Goal: Transaction & Acquisition: Purchase product/service

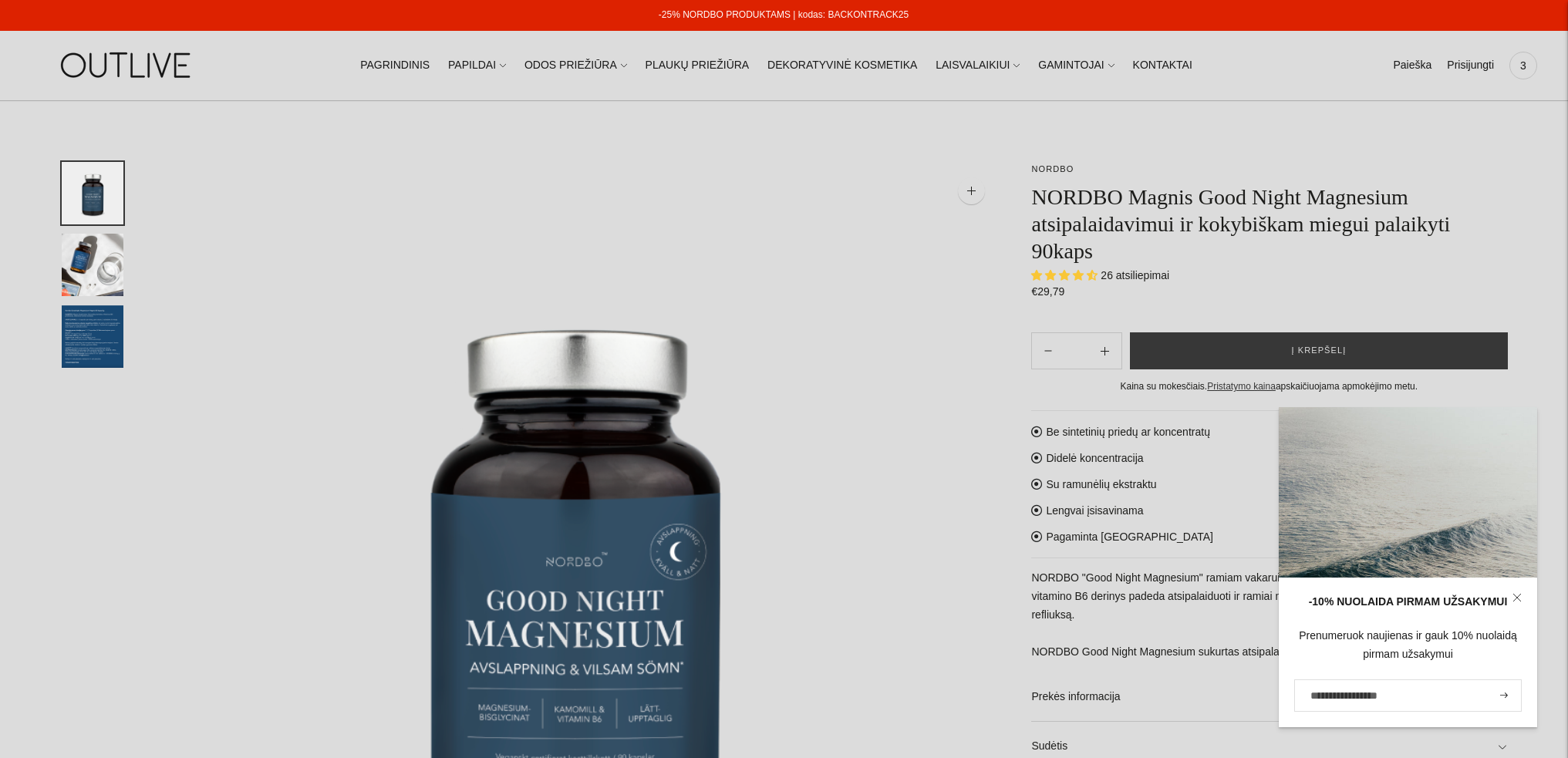
select select "**********"
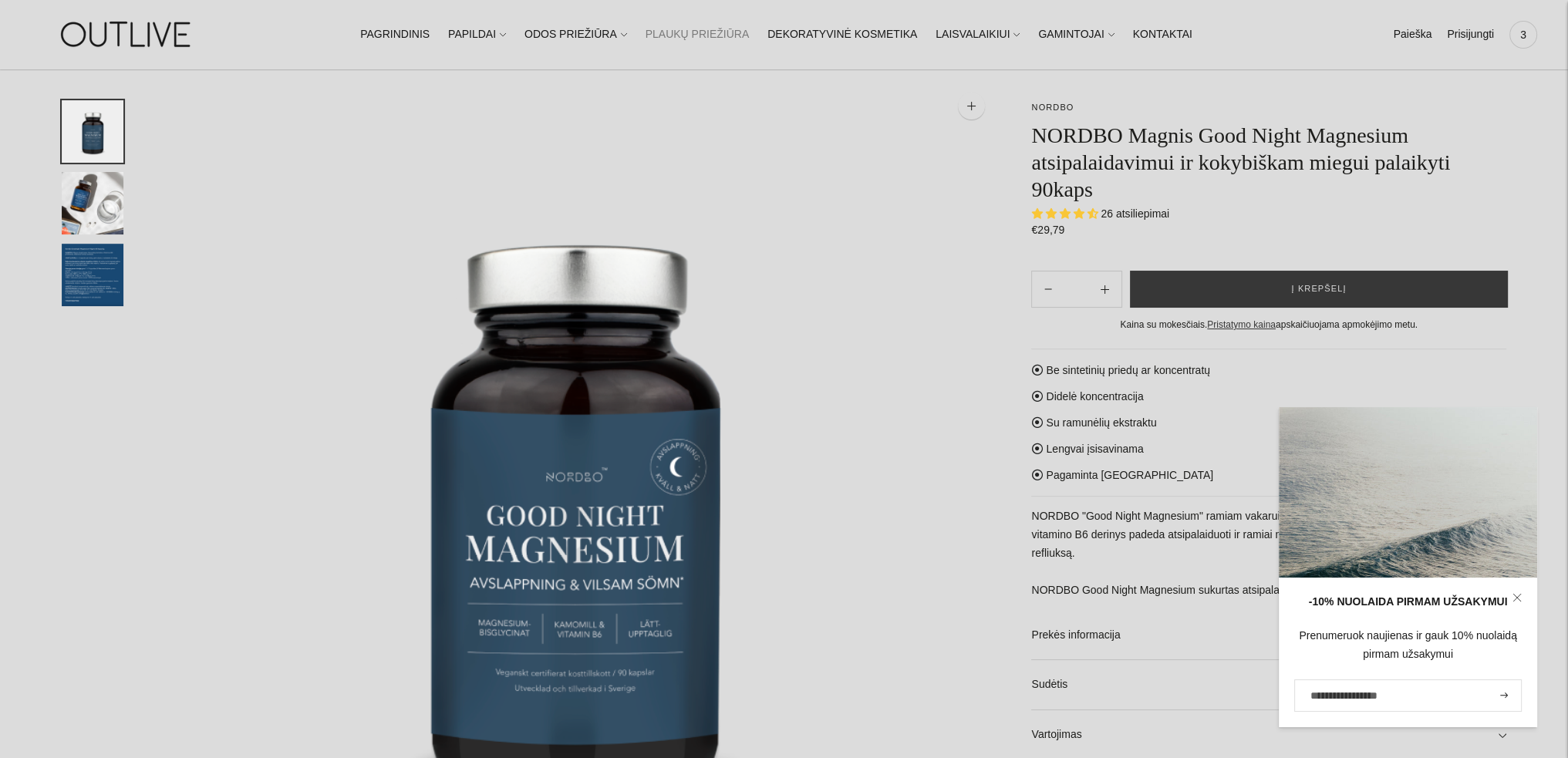
click at [691, 36] on link "PLAUKŲ PRIEŽIŪRA" at bounding box center [697, 35] width 104 height 34
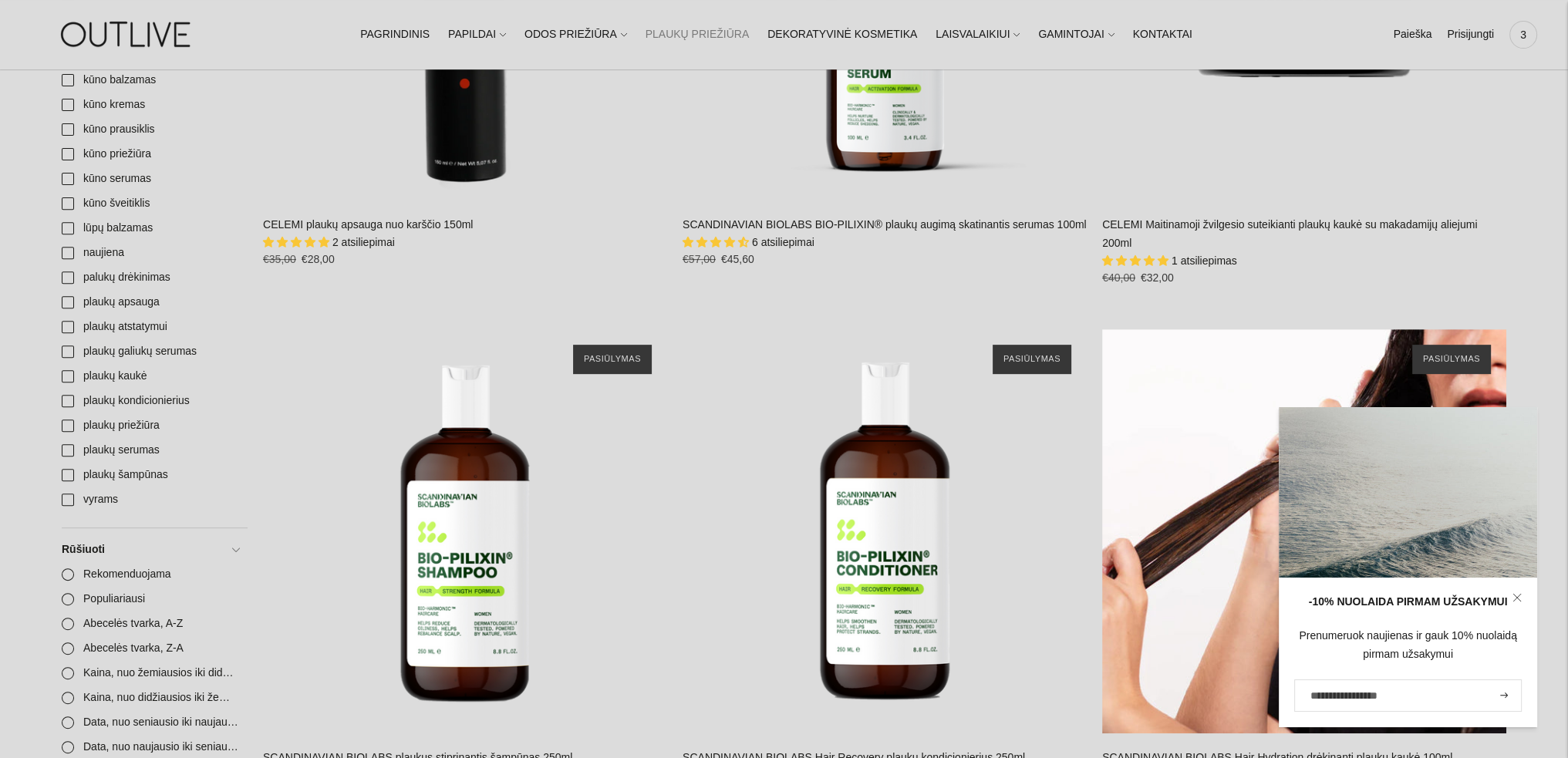
scroll to position [926, 0]
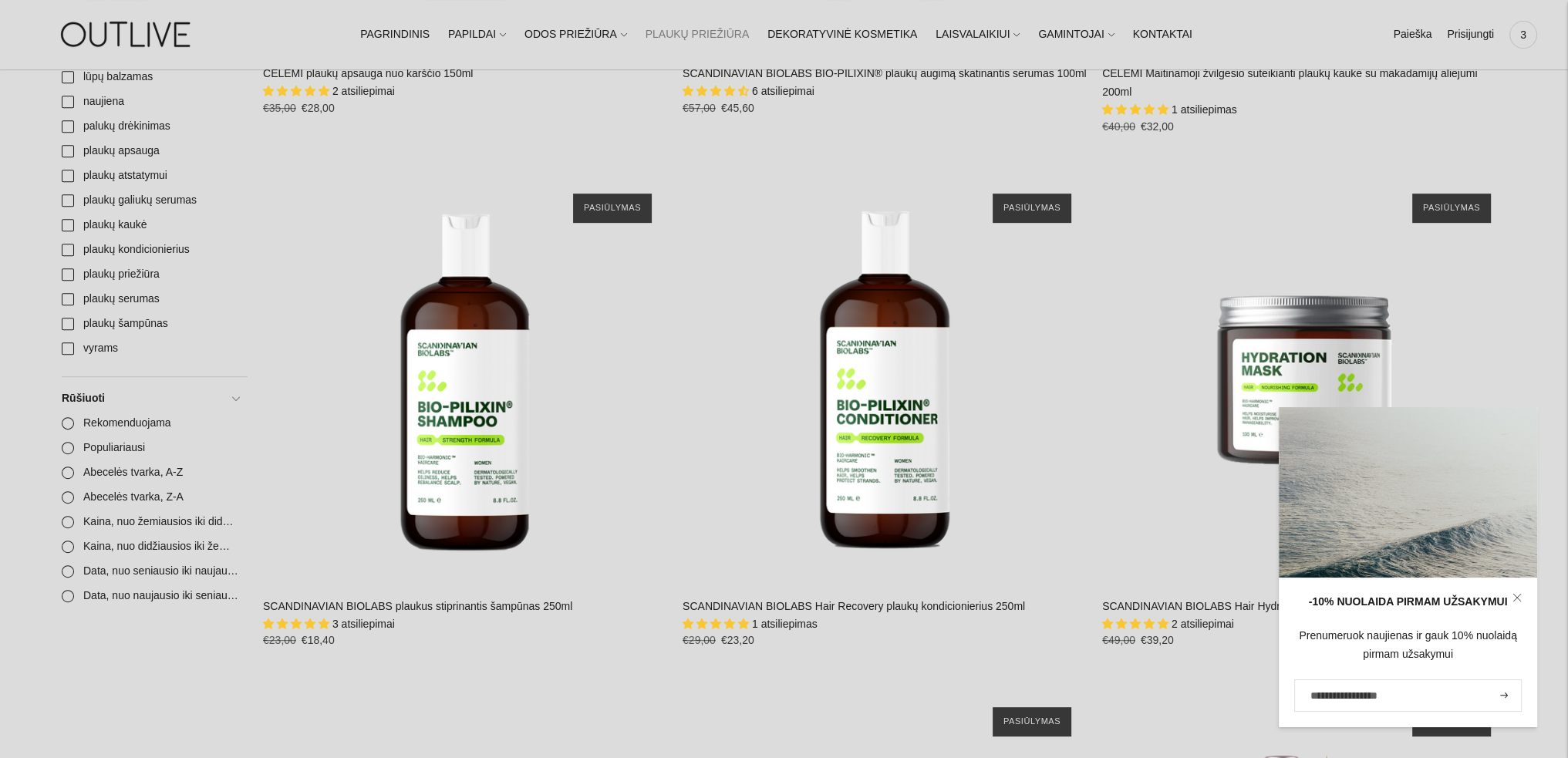
click at [1518, 596] on icon at bounding box center [1516, 598] width 7 height 7
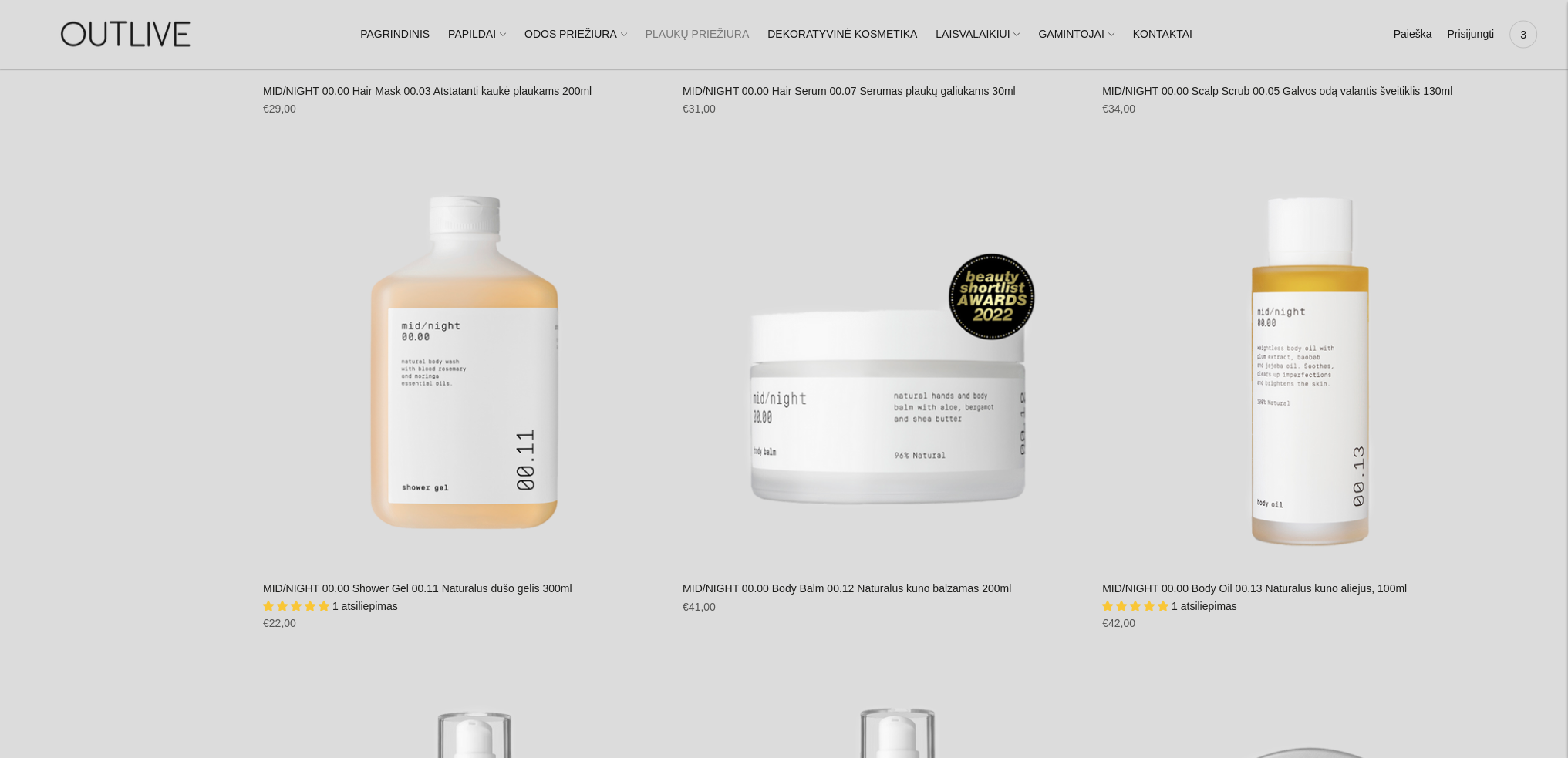
scroll to position [3935, 0]
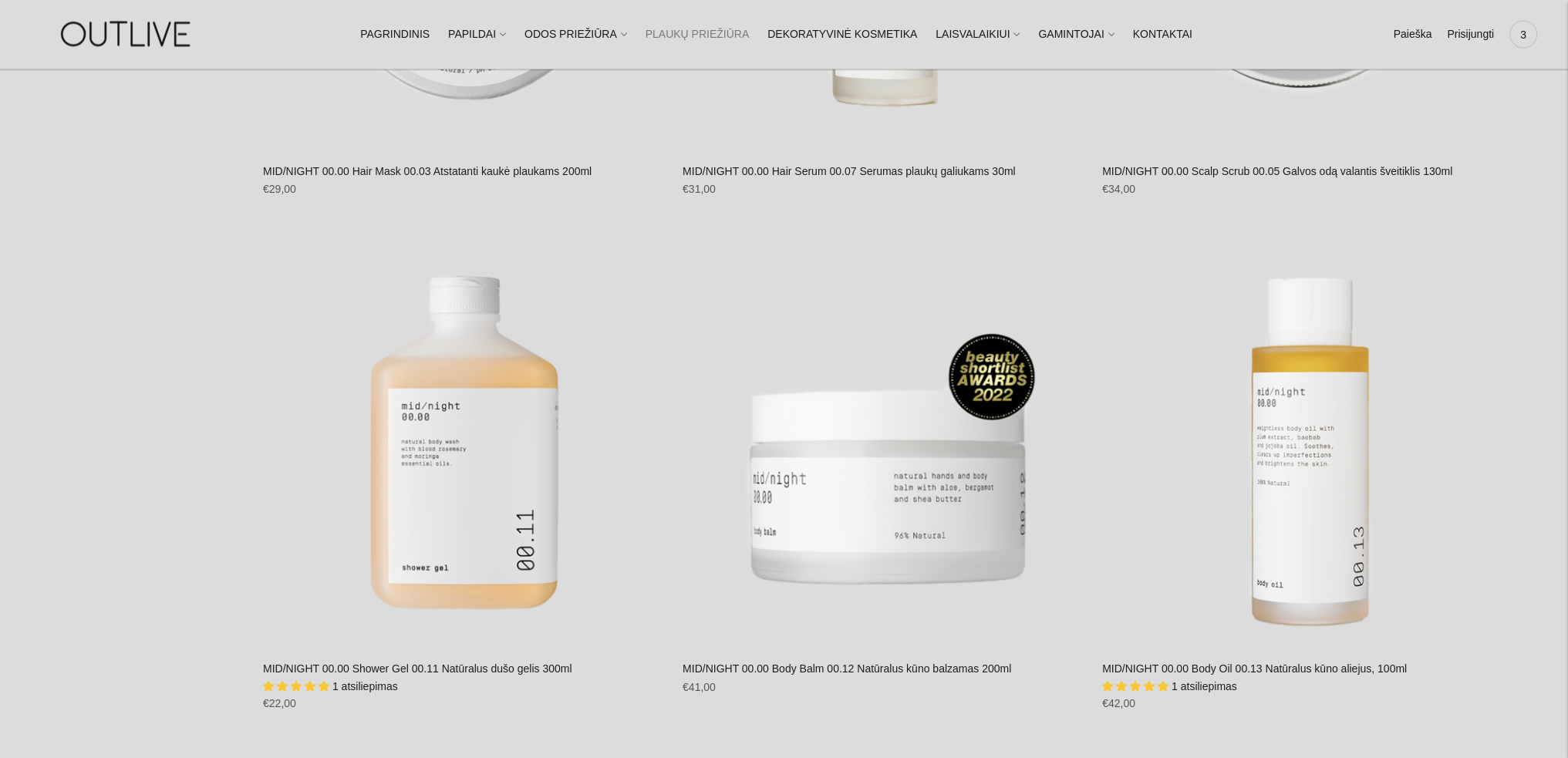
click at [100, 43] on img at bounding box center [127, 34] width 193 height 54
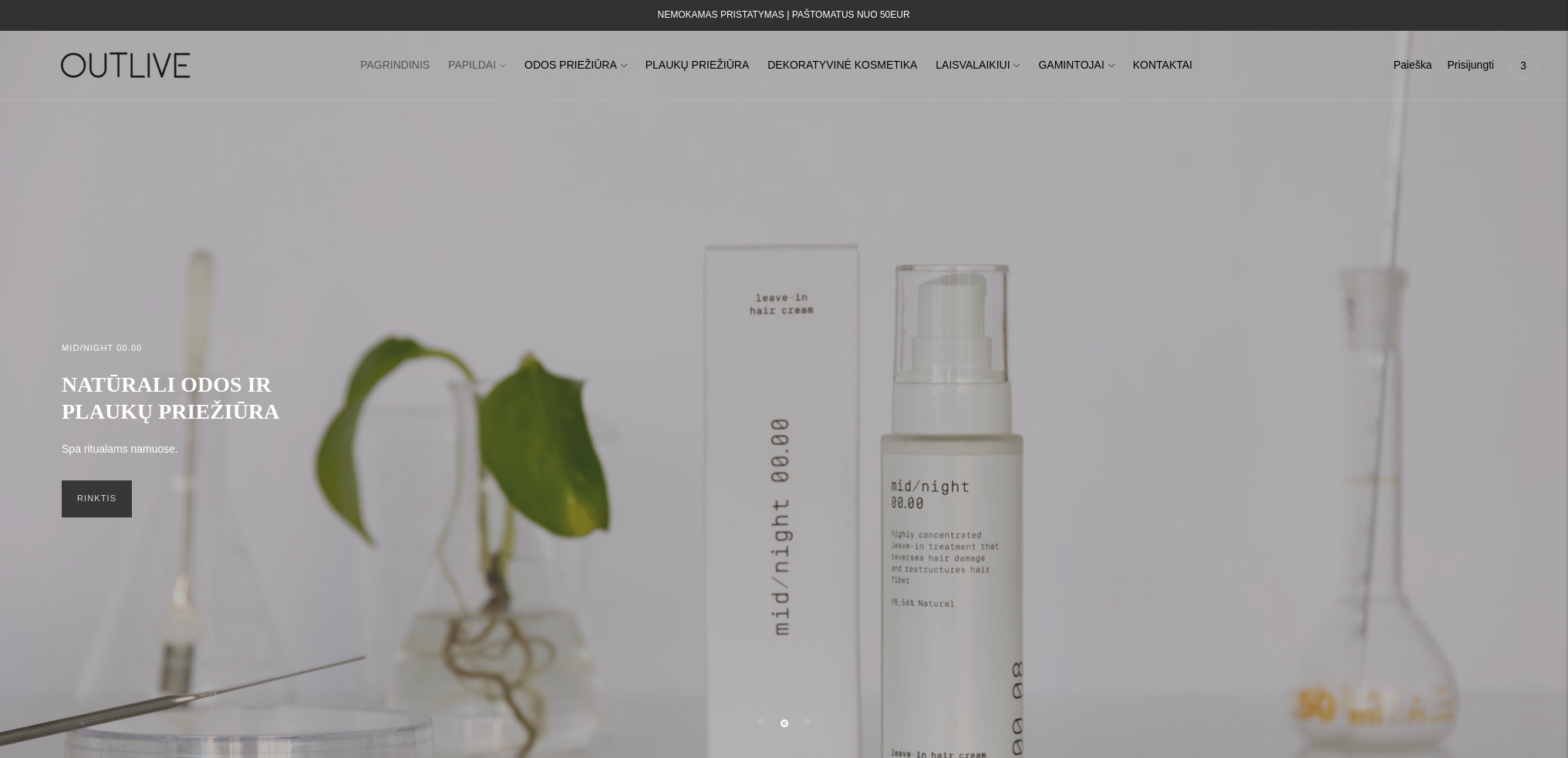
click at [499, 67] on link "PAPILDAI" at bounding box center [477, 65] width 58 height 34
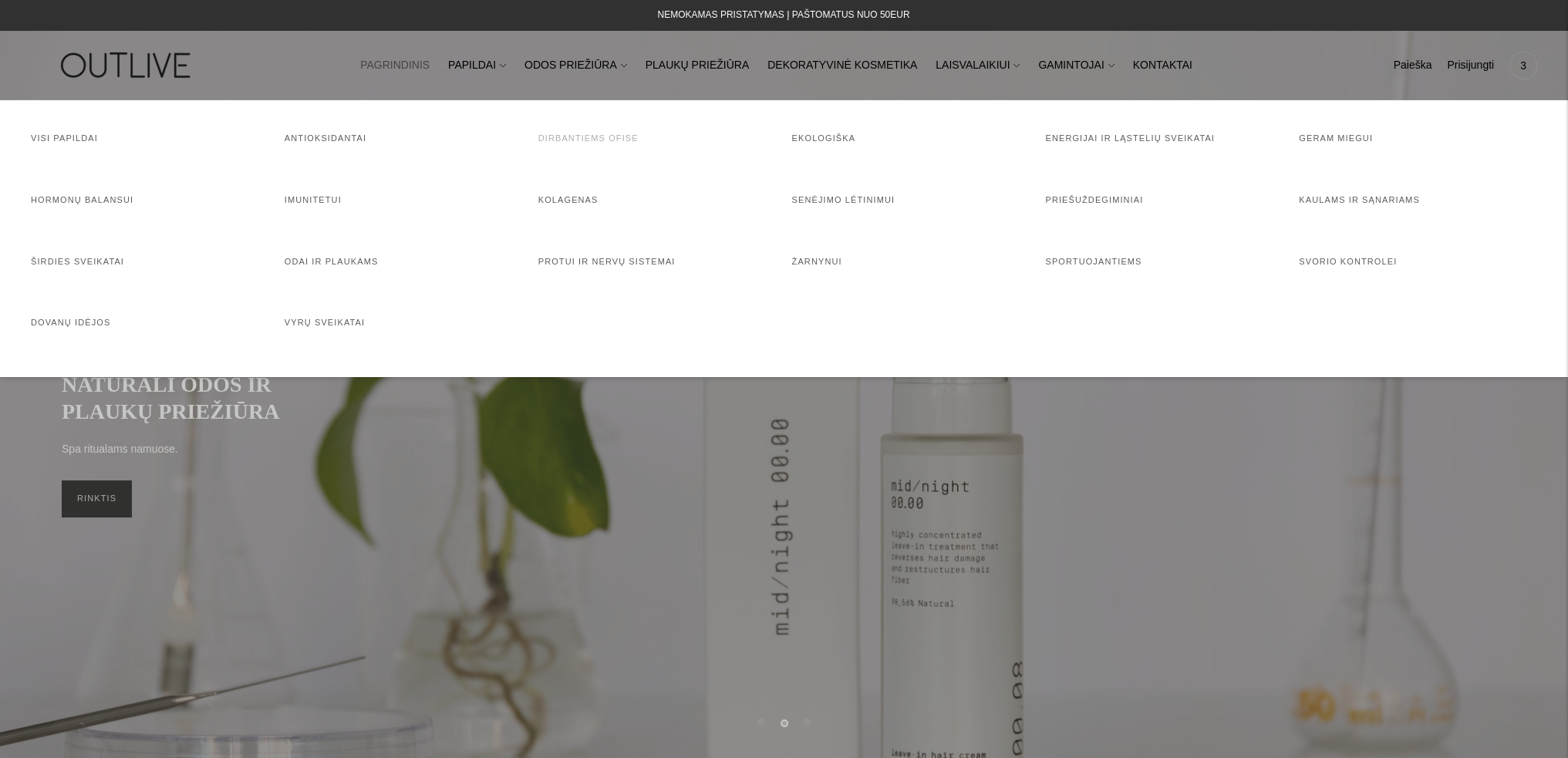
click at [552, 134] on link "Dirbantiems ofise" at bounding box center [588, 138] width 100 height 9
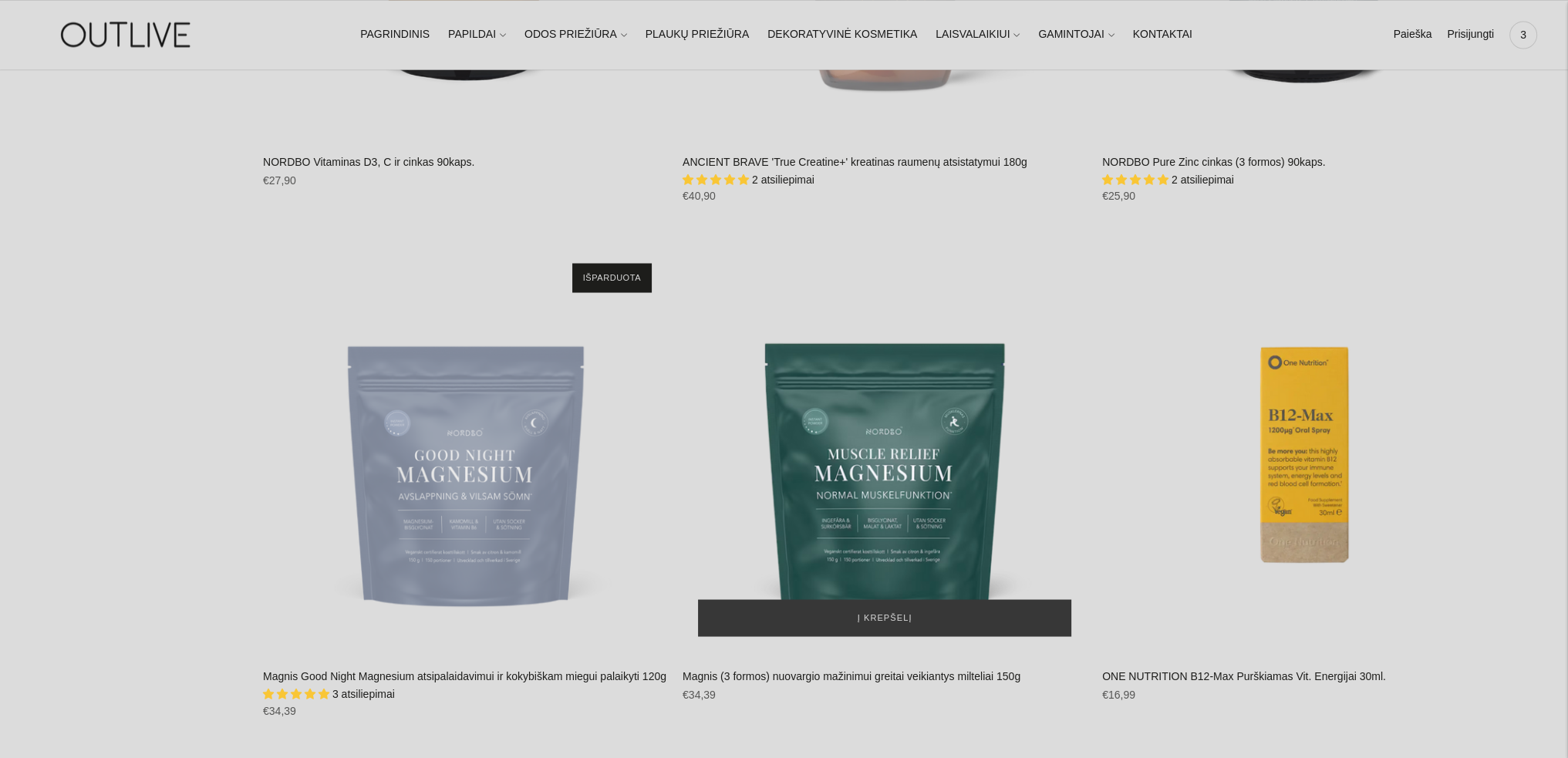
scroll to position [3780, 0]
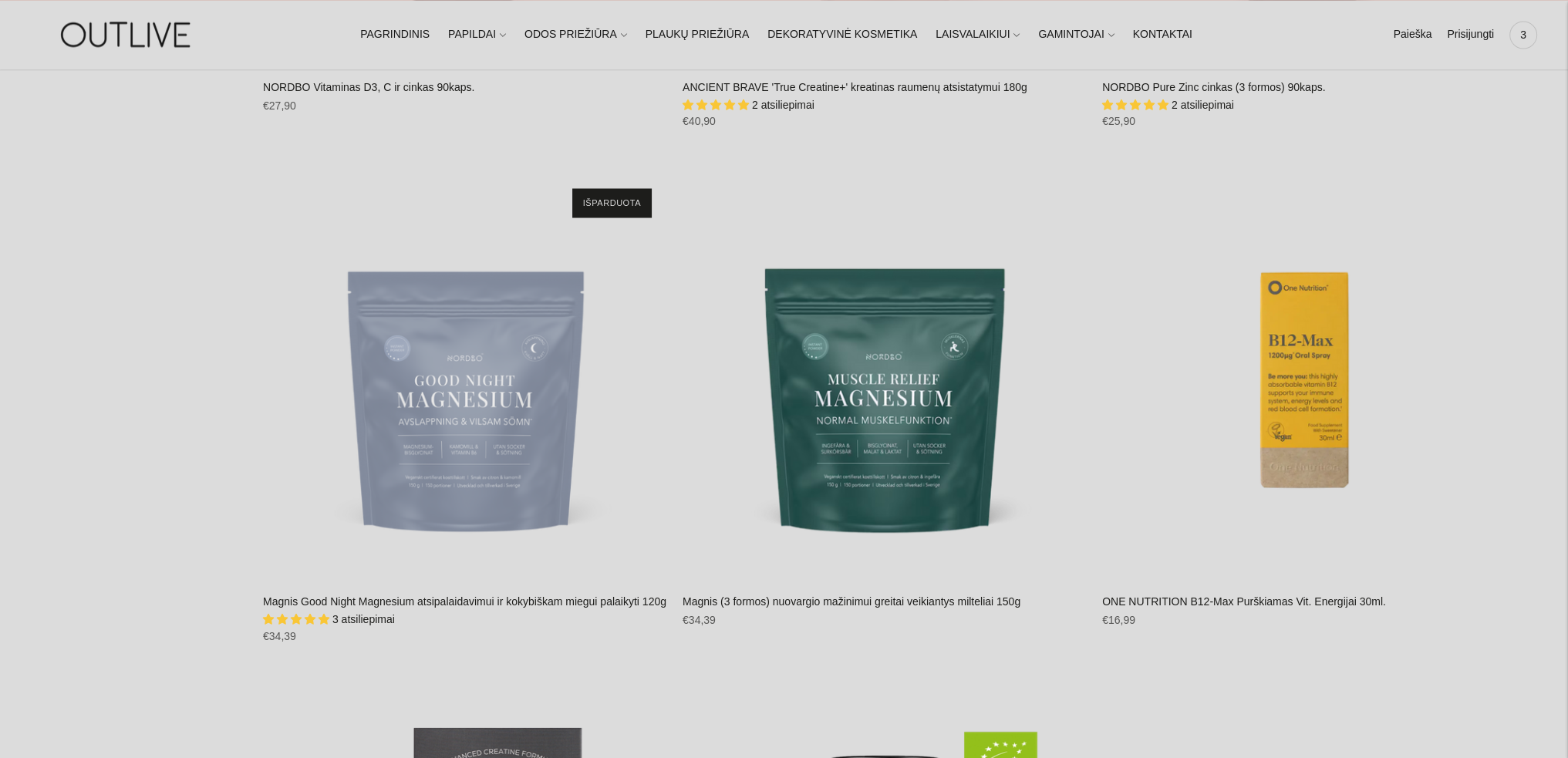
click at [437, 594] on link "Magnis Good Night Magnesium atsipalaidavimui ir kokybiškam miegui palaikyti 120g" at bounding box center [464, 601] width 403 height 13
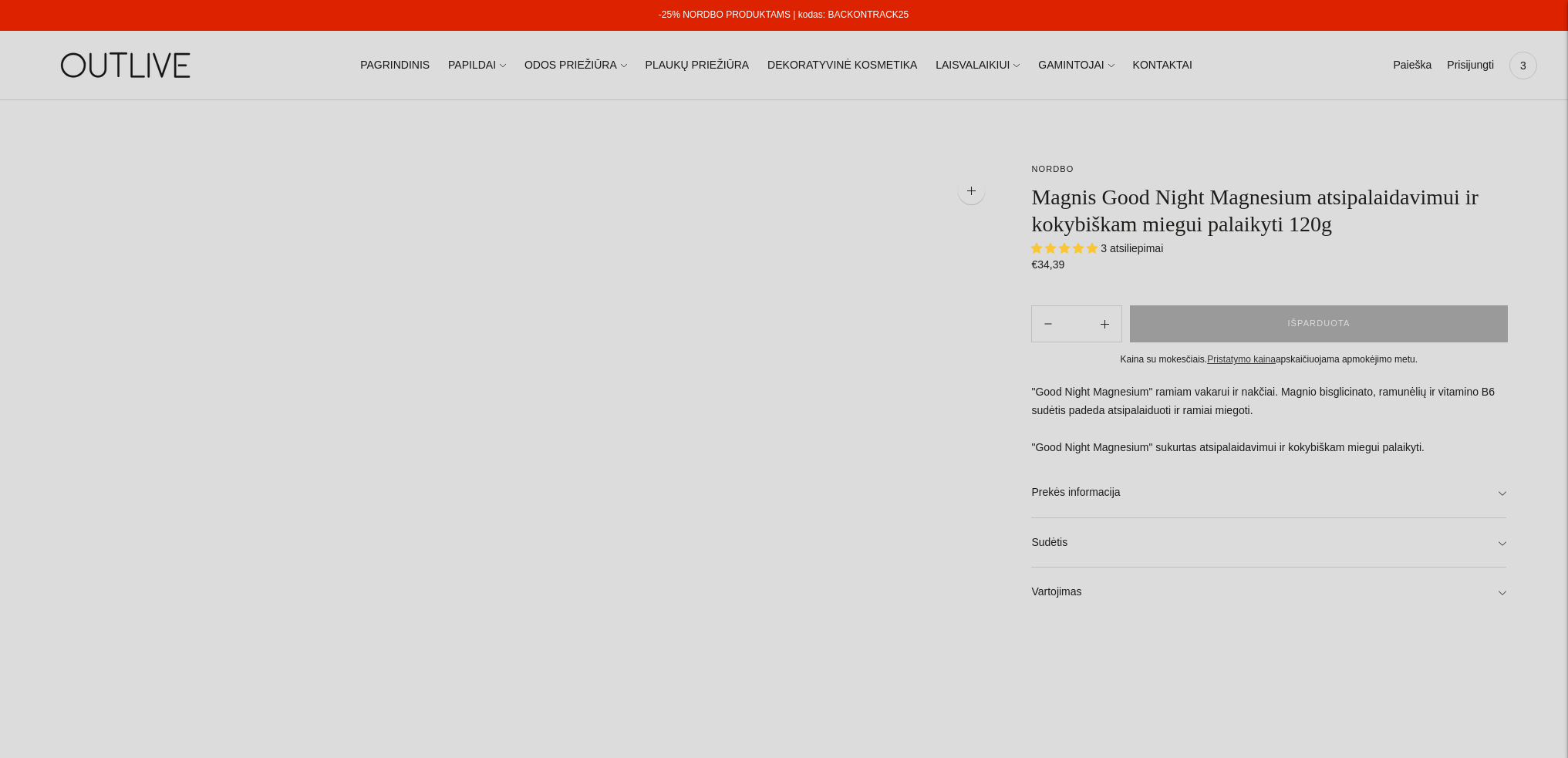
select select "**********"
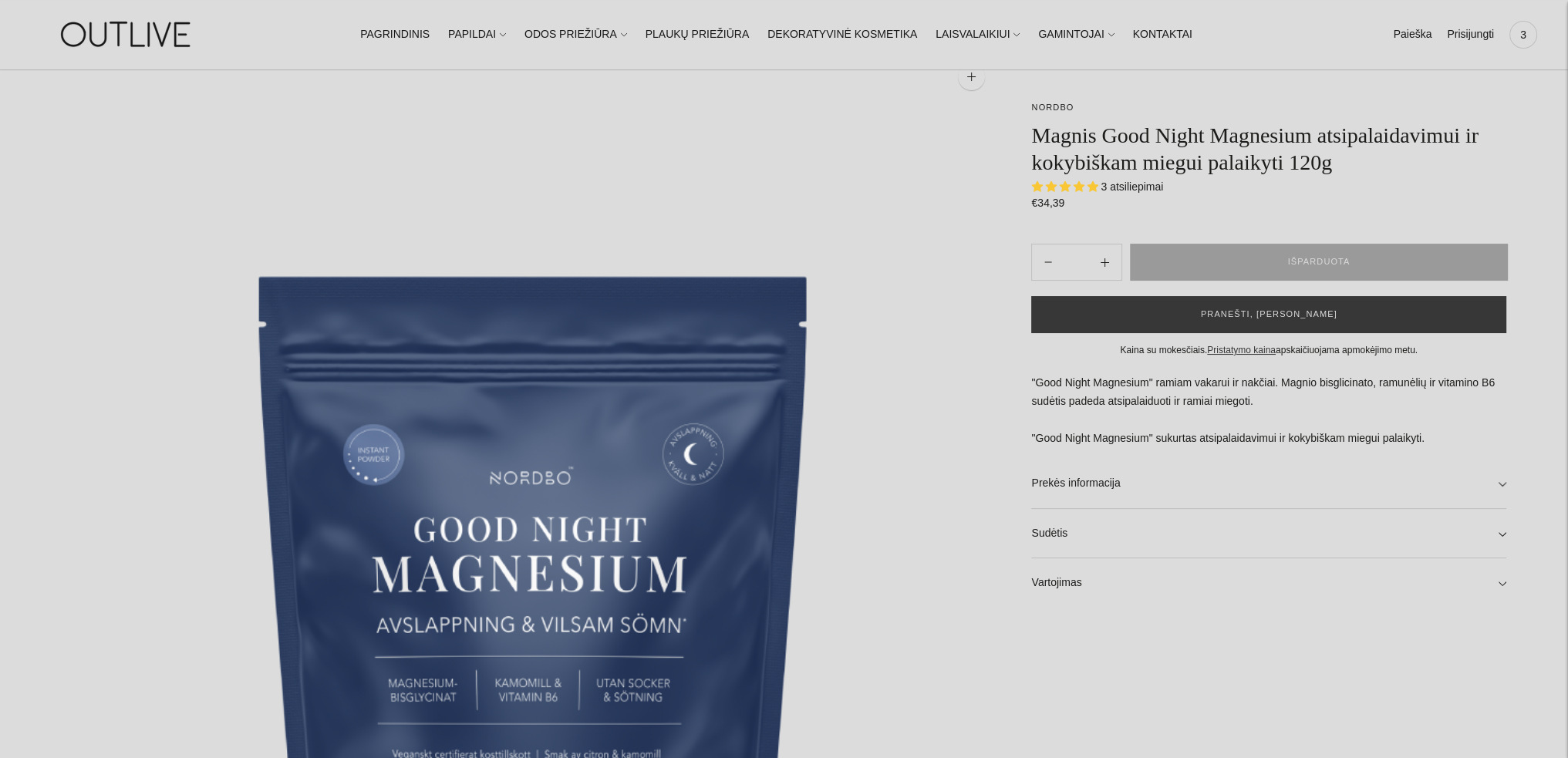
scroll to position [309, 0]
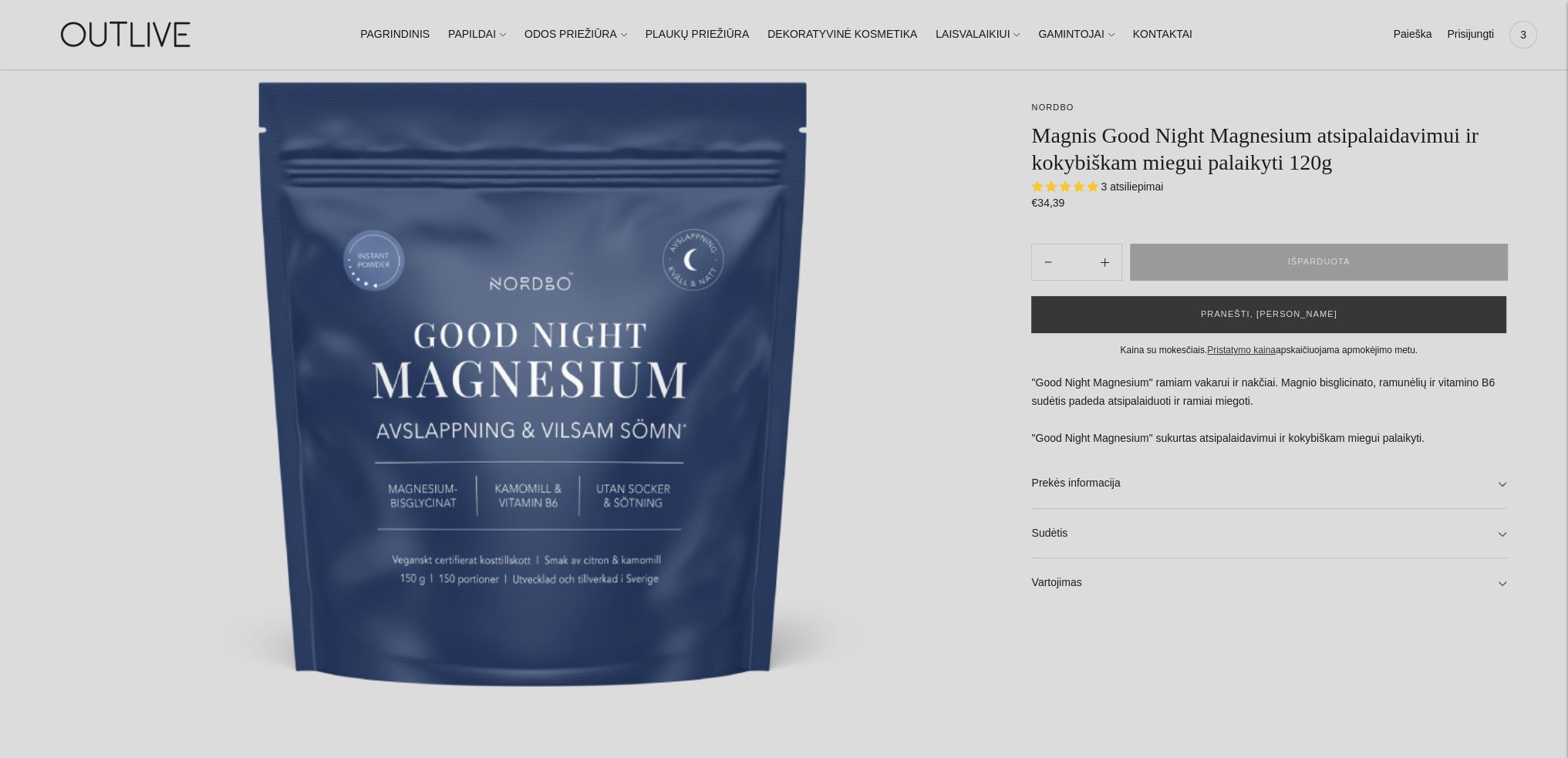
click at [1125, 187] on span "3 atsiliepimai" at bounding box center [1131, 187] width 63 height 13
click at [1064, 189] on span "5.00 stars" at bounding box center [1065, 185] width 14 height 10
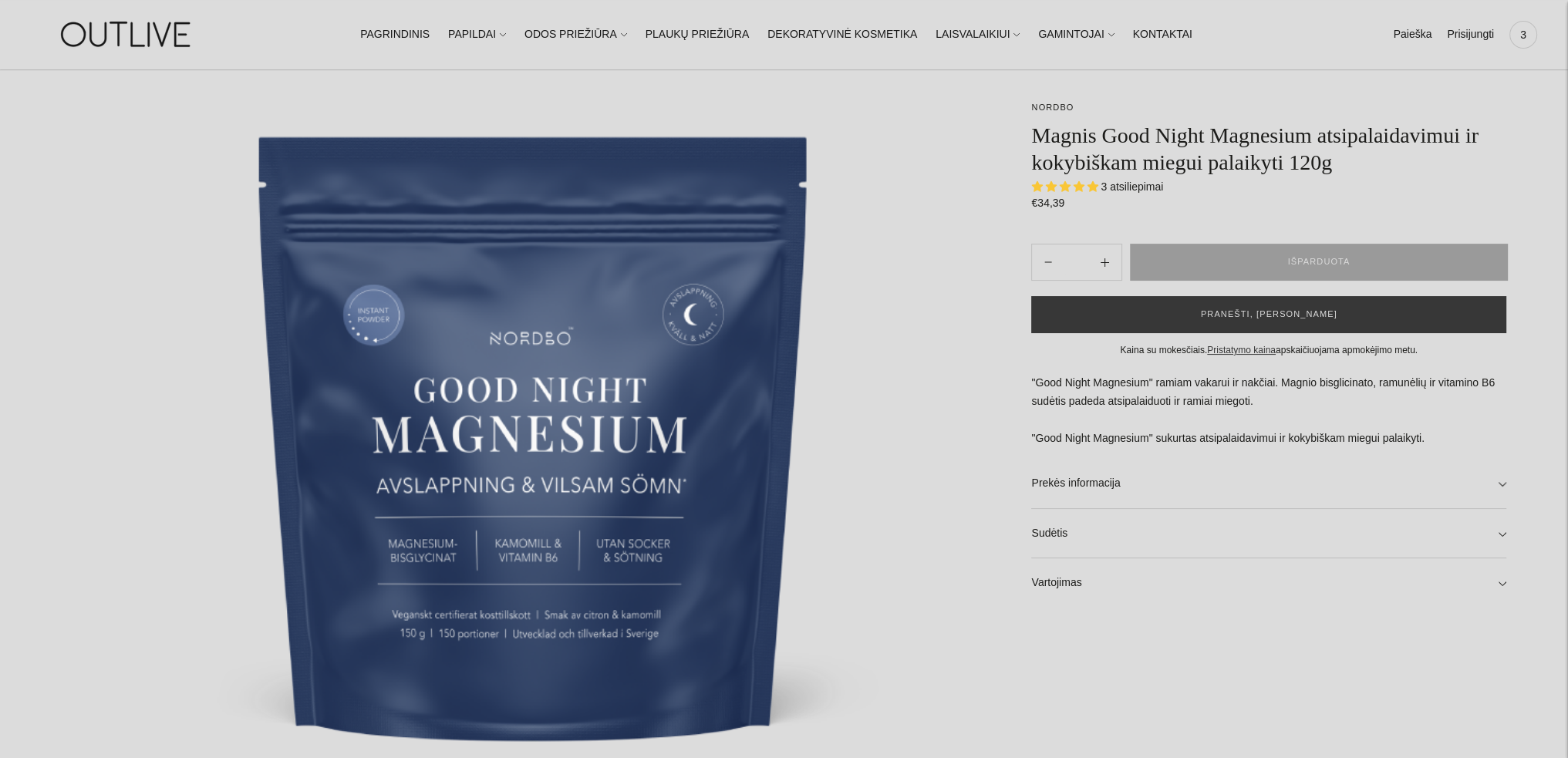
scroll to position [77, 0]
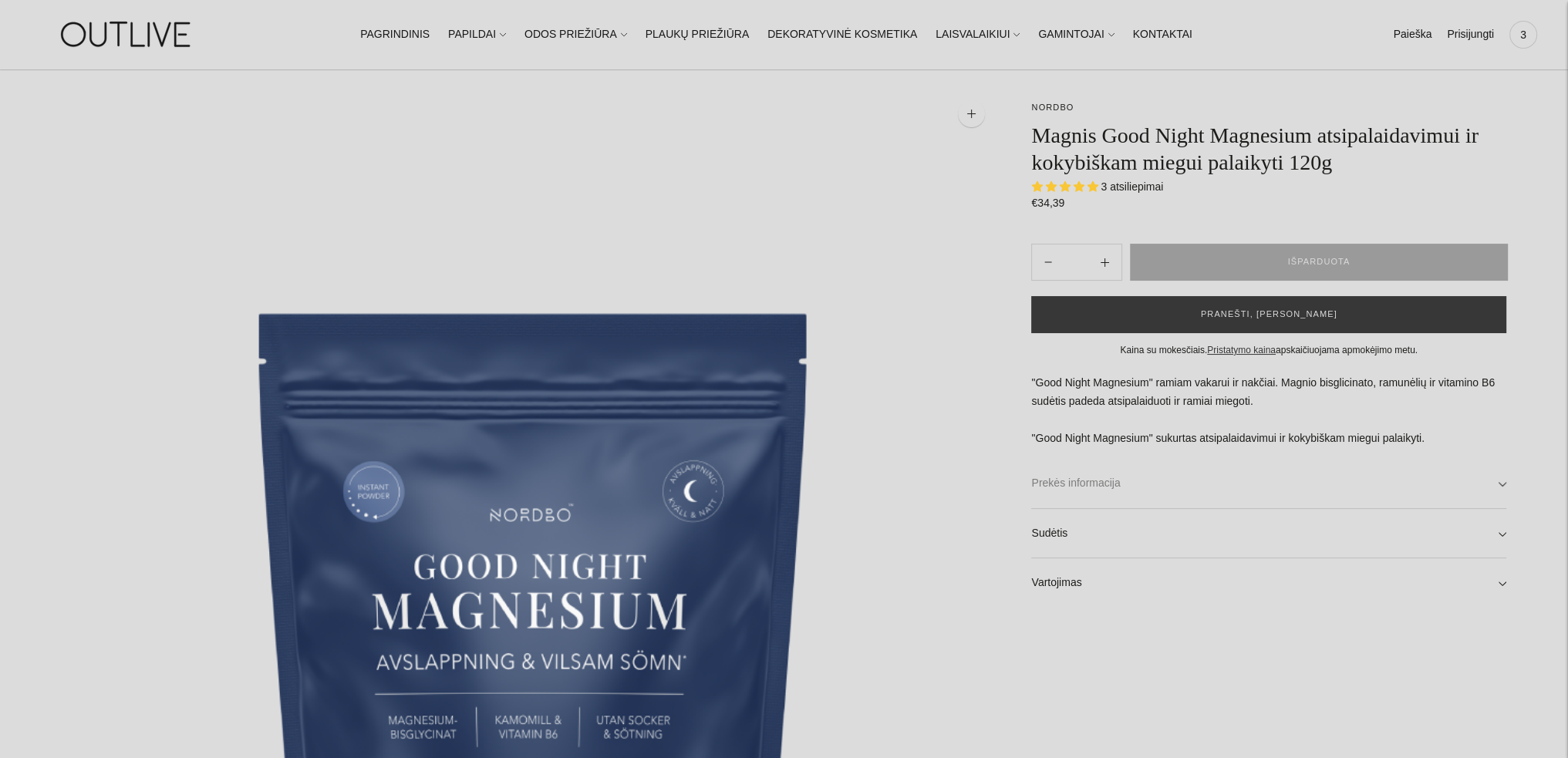
click at [1087, 487] on link "Prekės informacija" at bounding box center [1268, 484] width 475 height 49
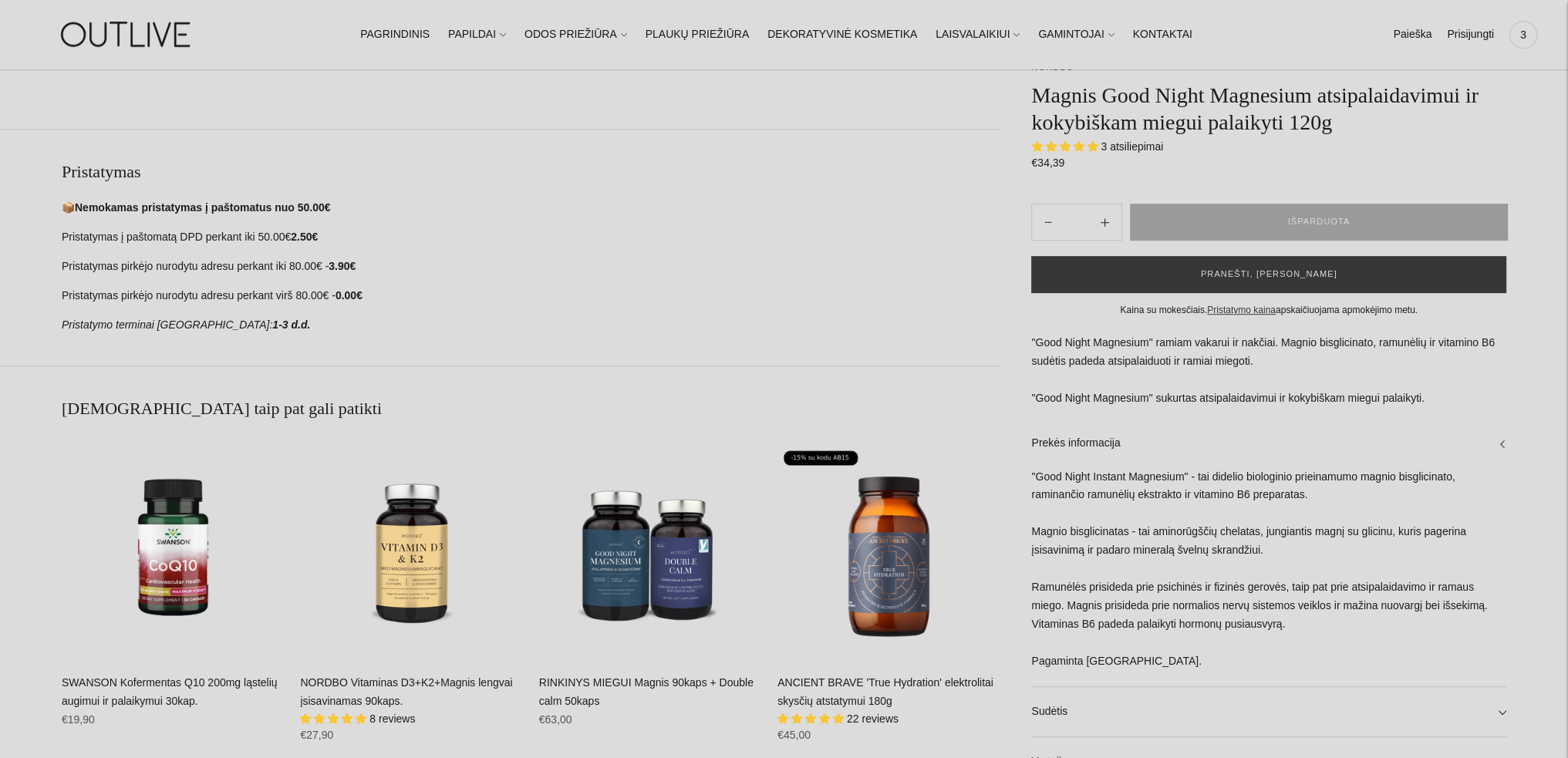
scroll to position [1234, 0]
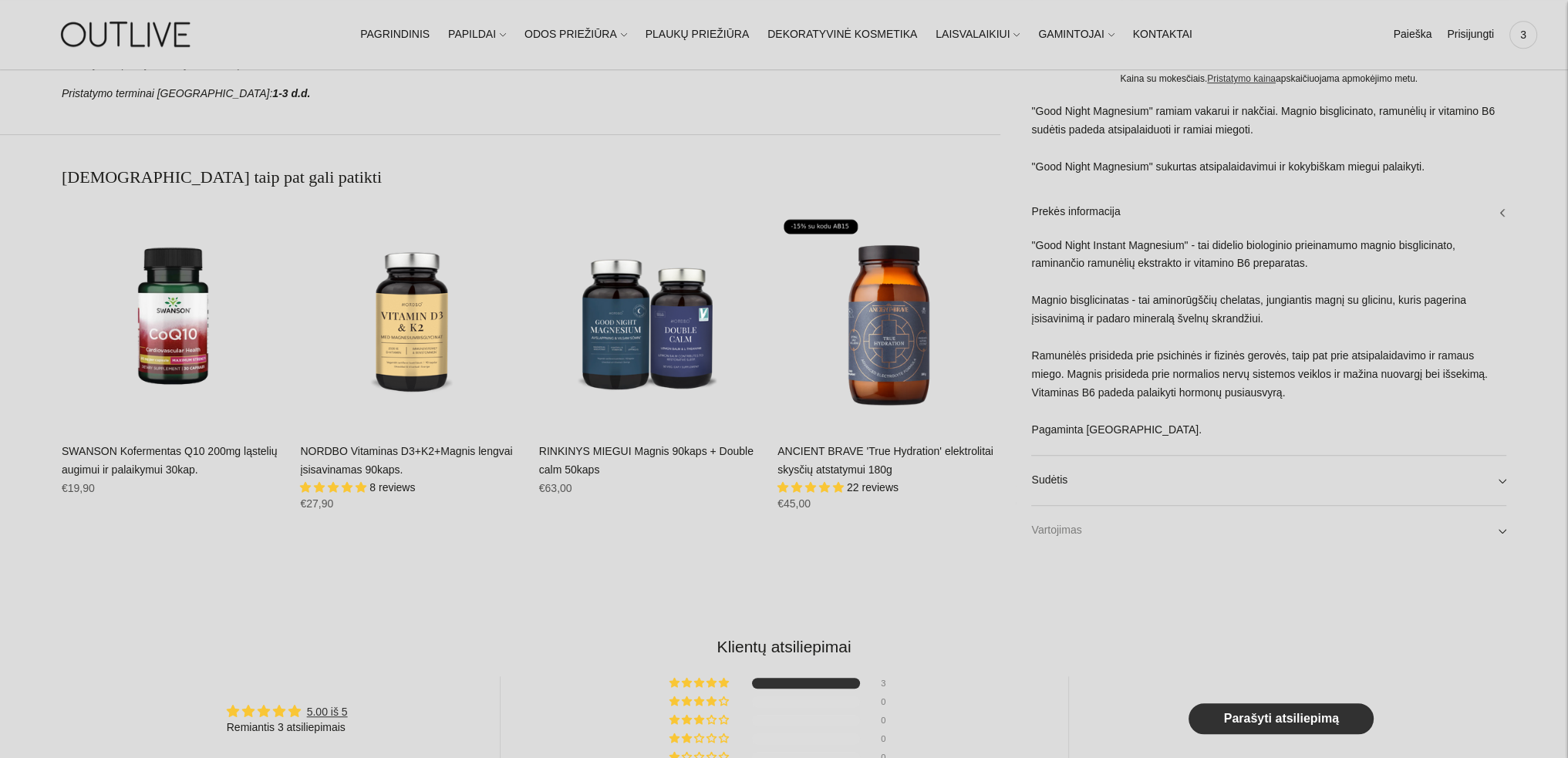
click at [1064, 530] on link "Vartojimas" at bounding box center [1268, 531] width 475 height 49
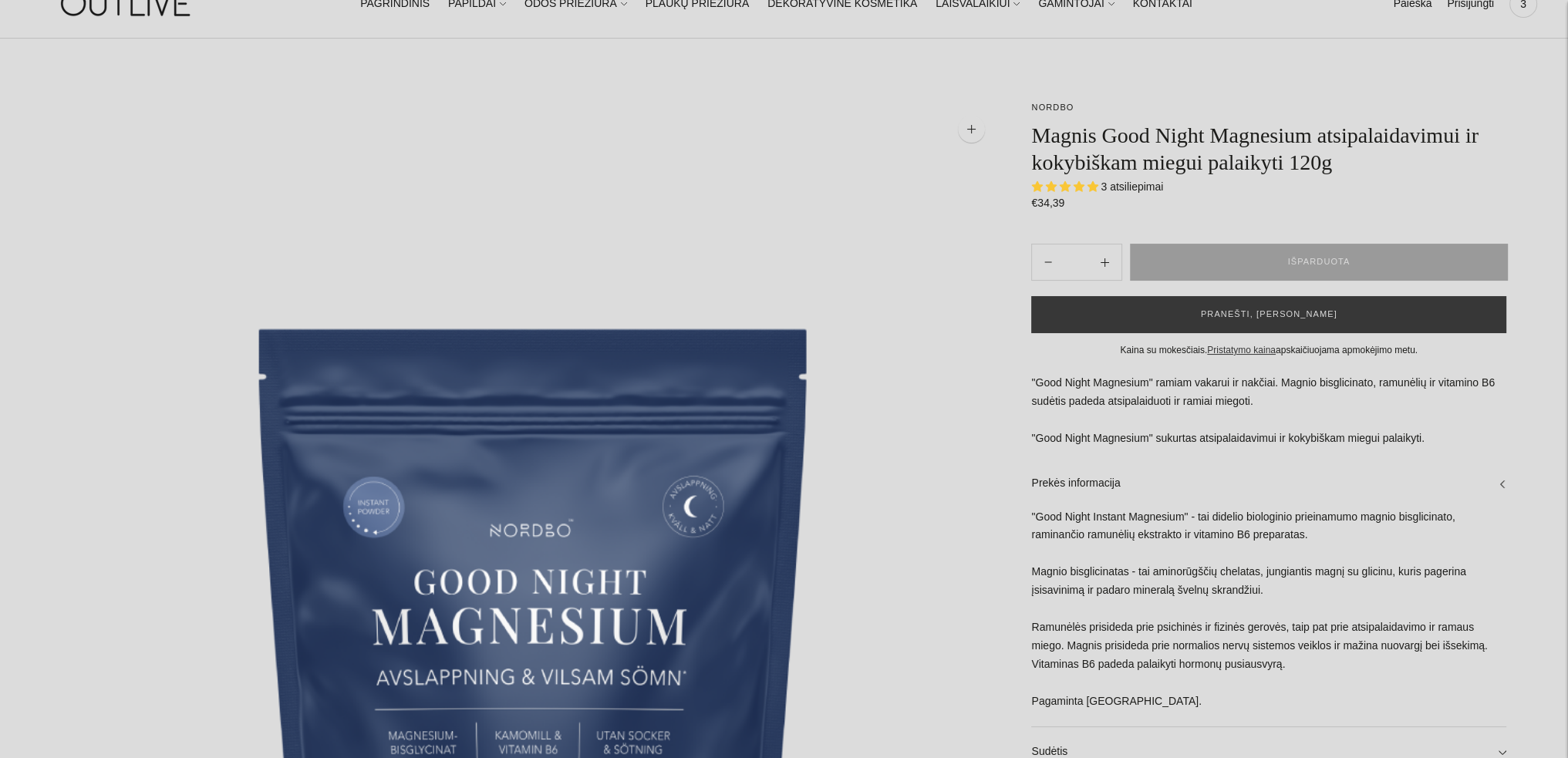
scroll to position [0, 0]
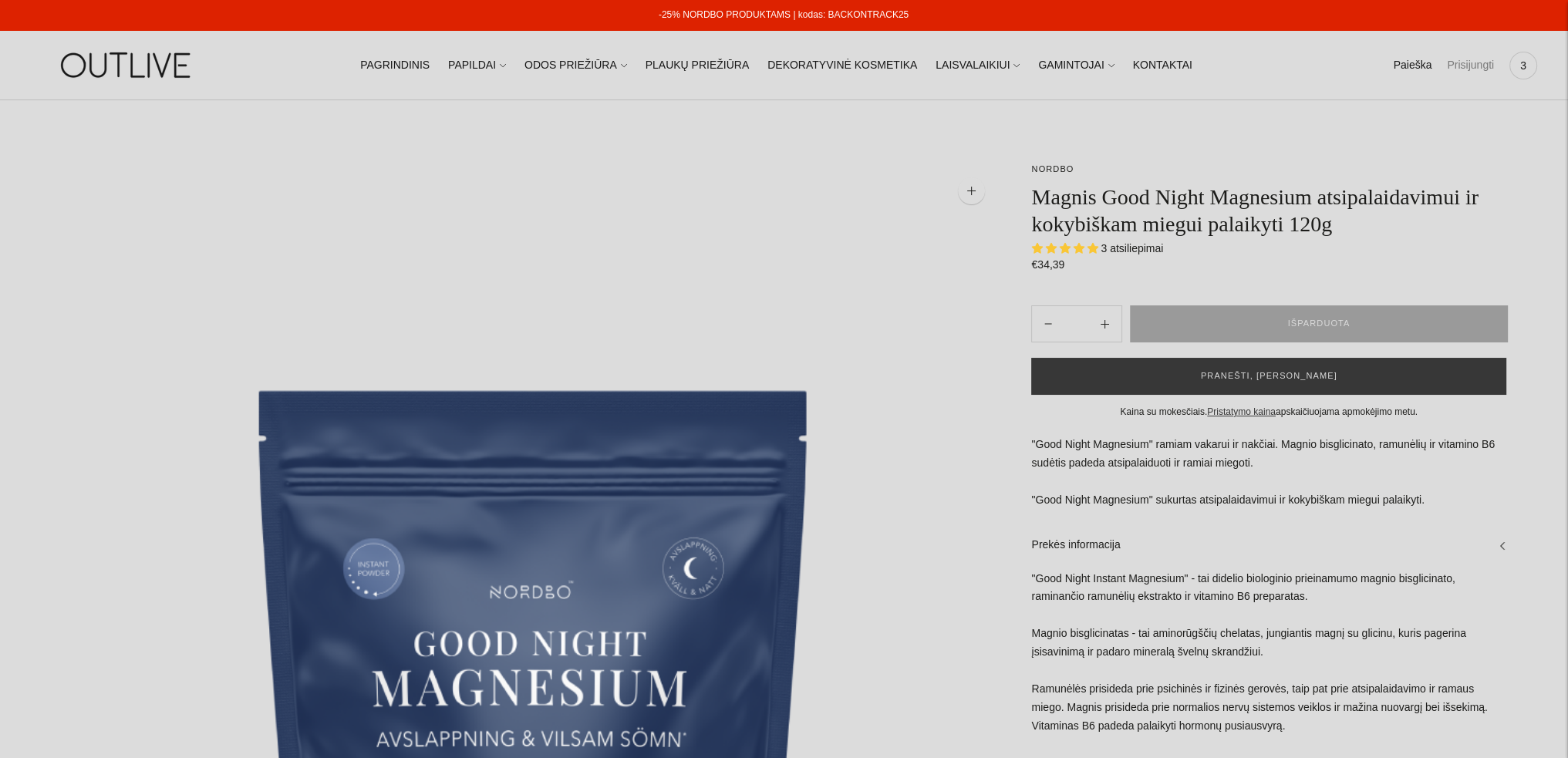
click at [1472, 70] on link "Prisijungti" at bounding box center [1470, 65] width 47 height 34
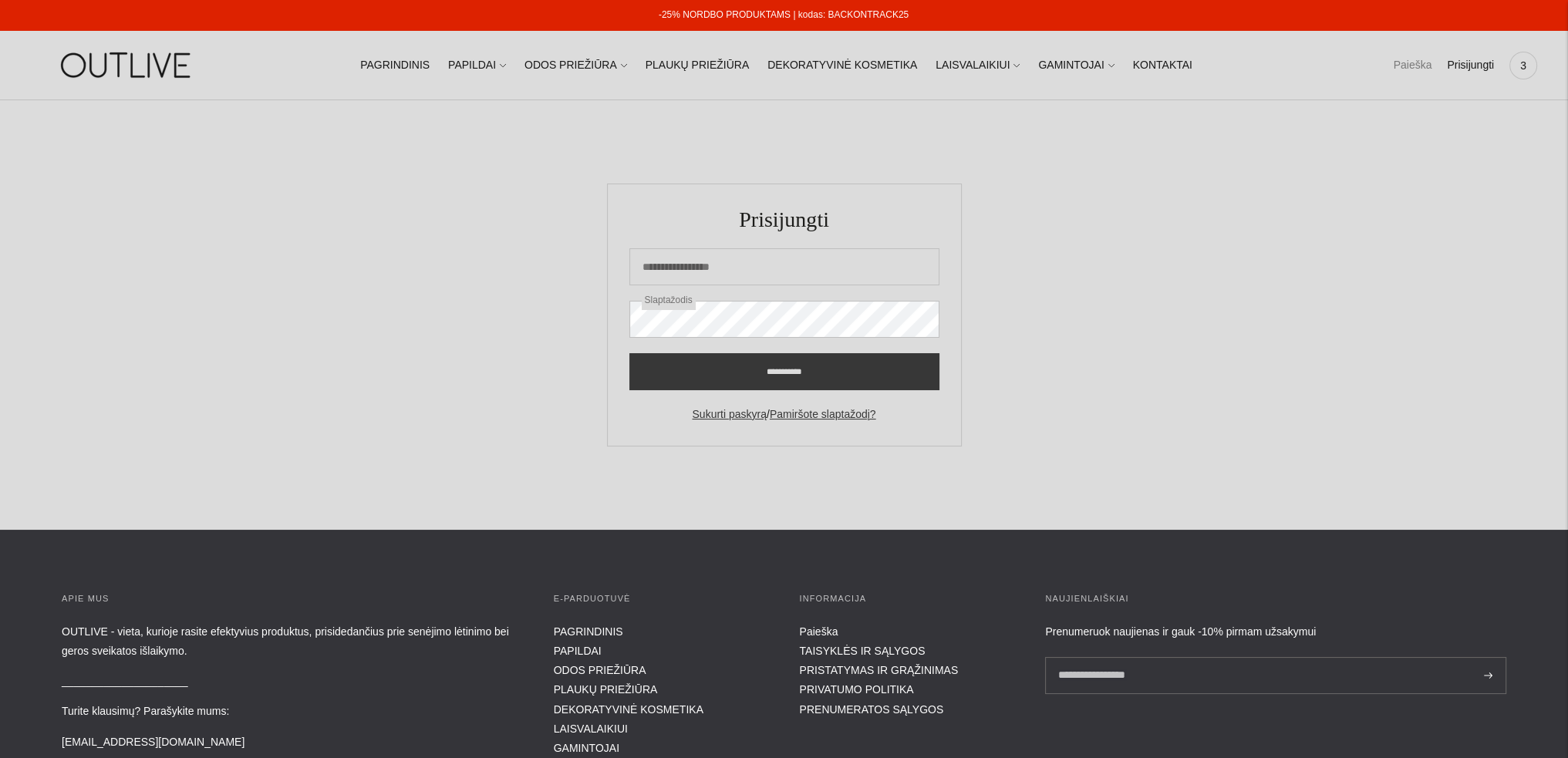
click at [1418, 71] on link "Paieška" at bounding box center [1412, 65] width 38 height 34
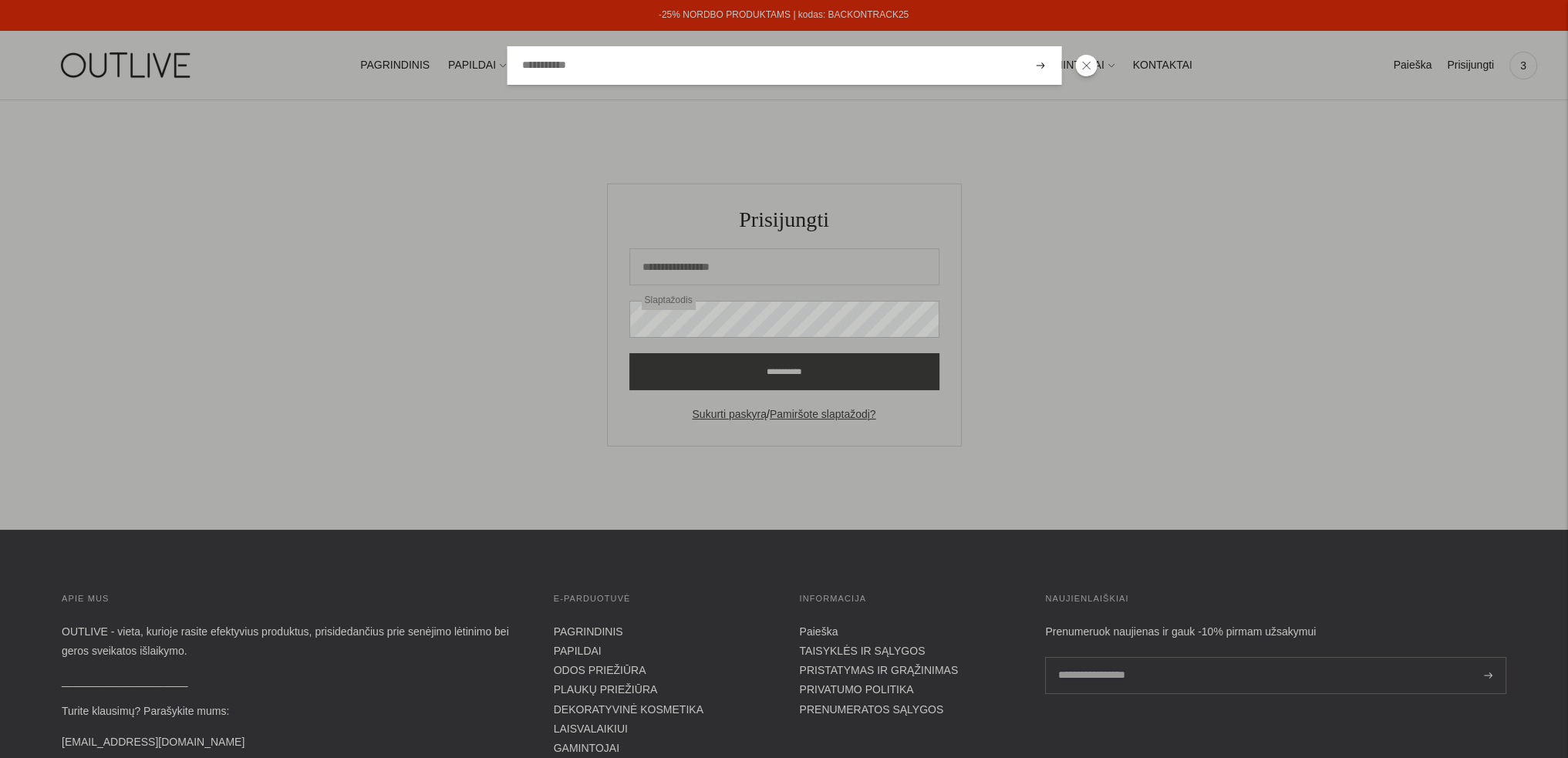
drag, startPoint x: 1083, startPoint y: 69, endPoint x: 1105, endPoint y: 76, distance: 23.1
click at [1083, 69] on icon at bounding box center [1086, 65] width 9 height 9
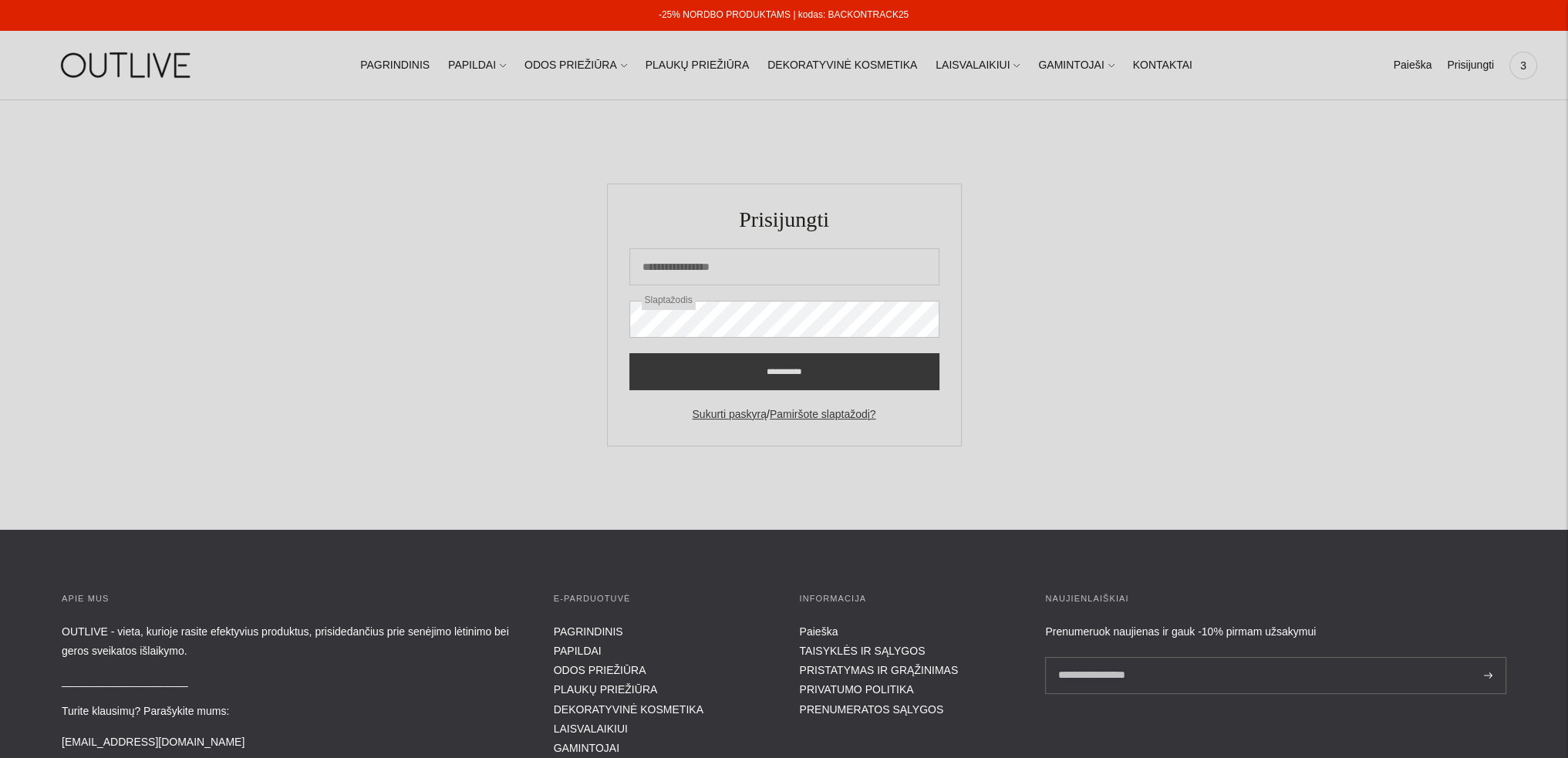
click at [140, 69] on img at bounding box center [127, 65] width 193 height 54
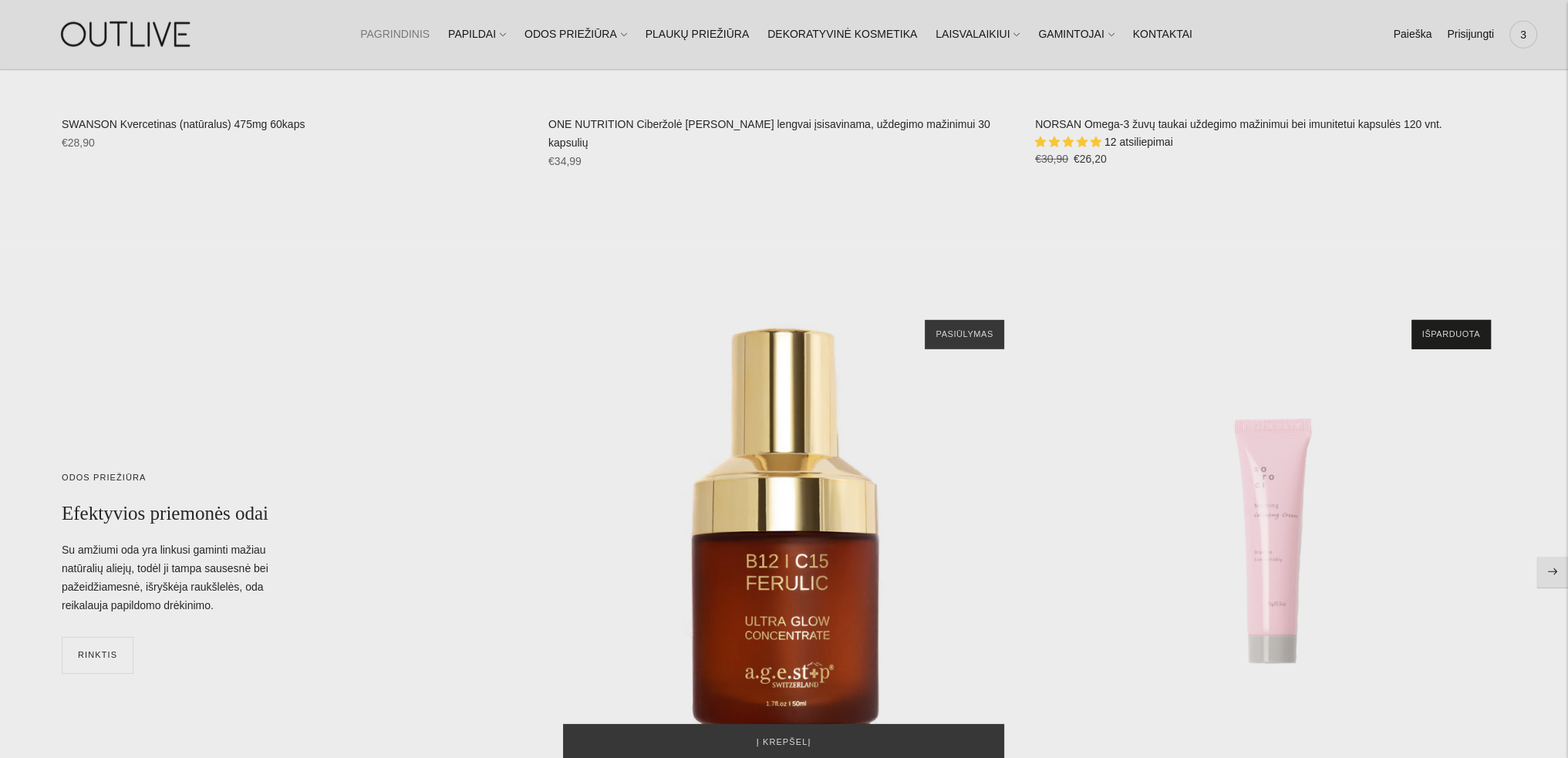
scroll to position [6172, 0]
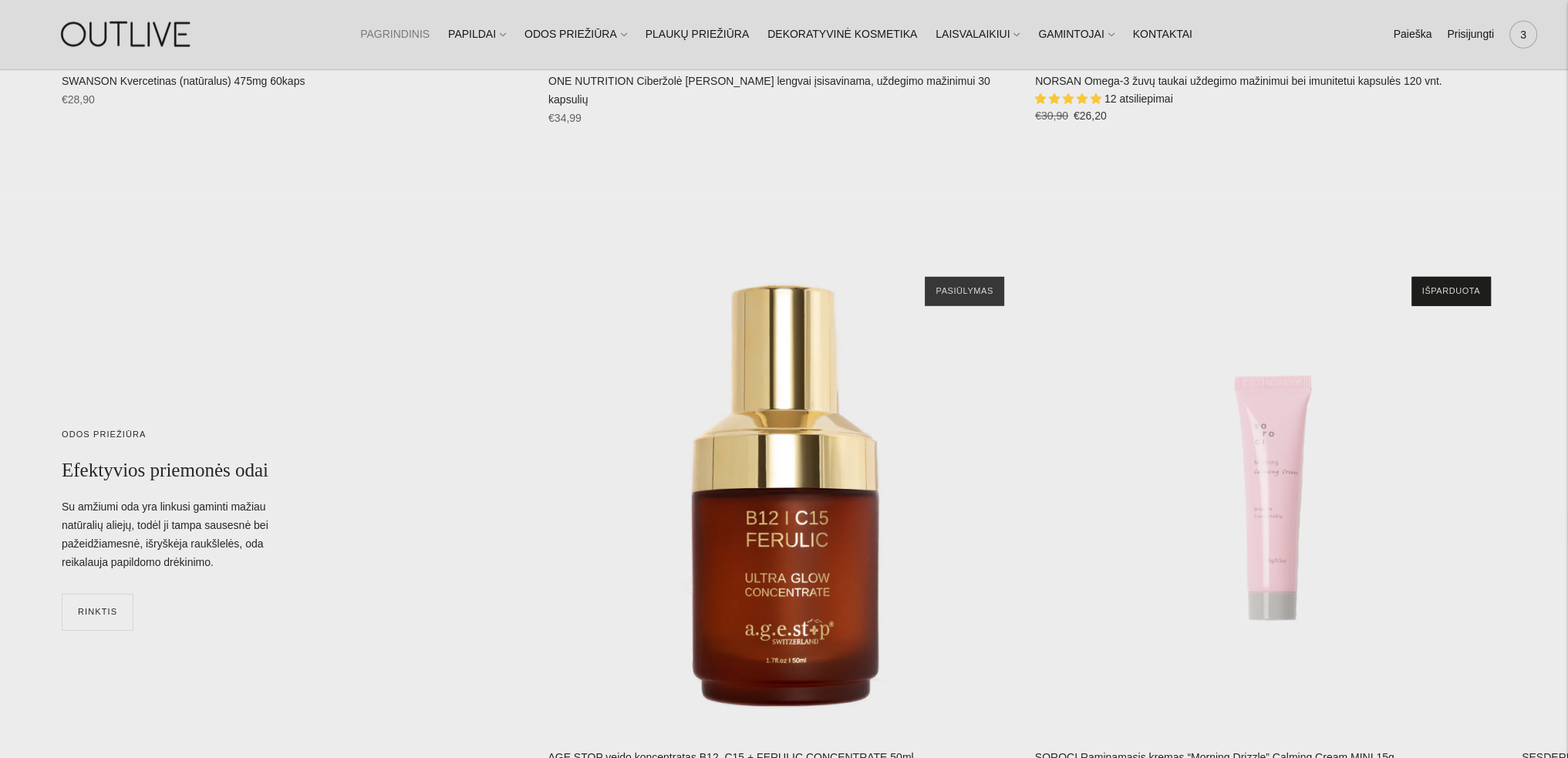
click at [1524, 34] on span "3" at bounding box center [1523, 35] width 22 height 22
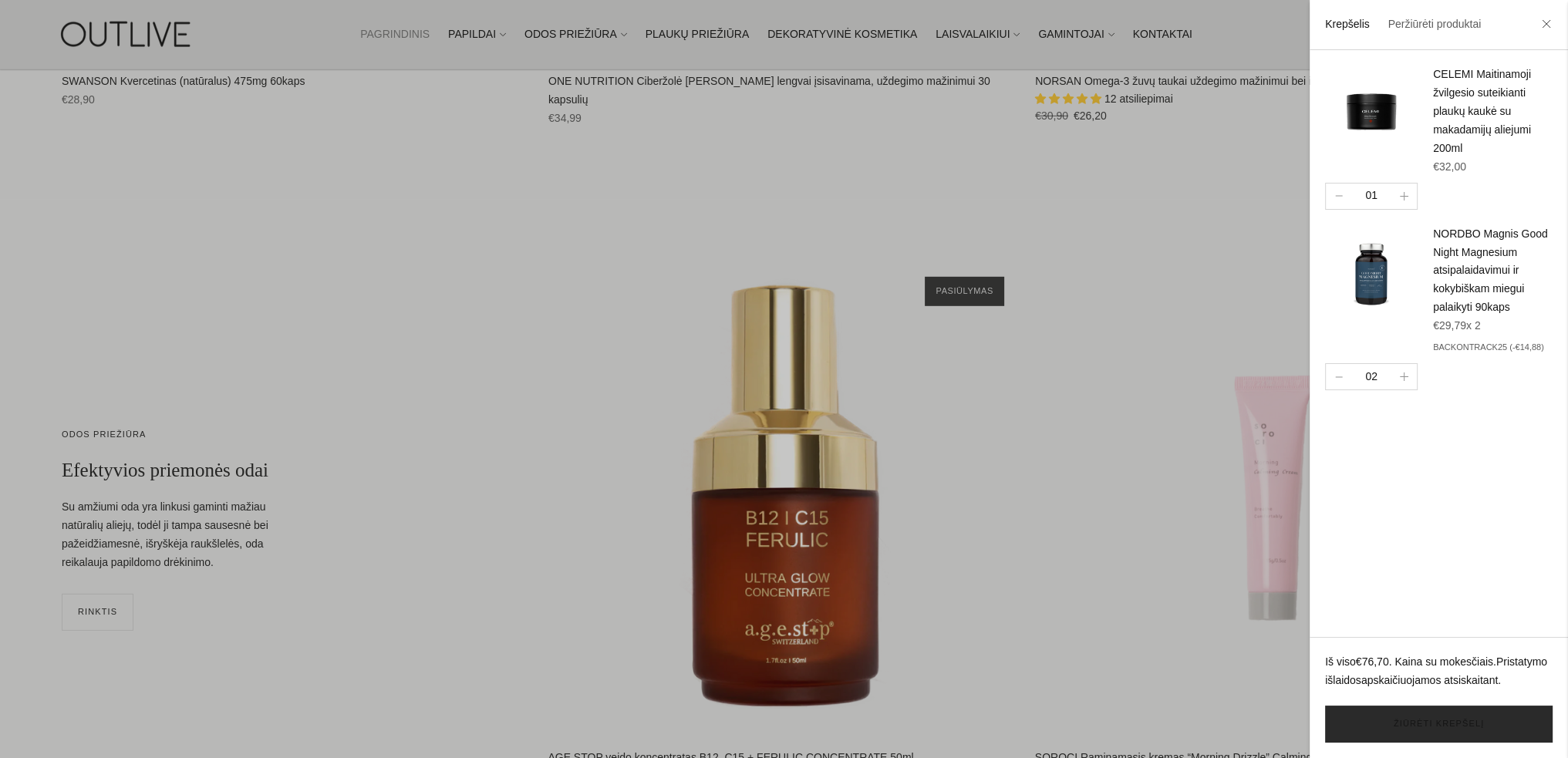
click at [1466, 728] on link "Žiūrėti krepšelį" at bounding box center [1438, 724] width 227 height 37
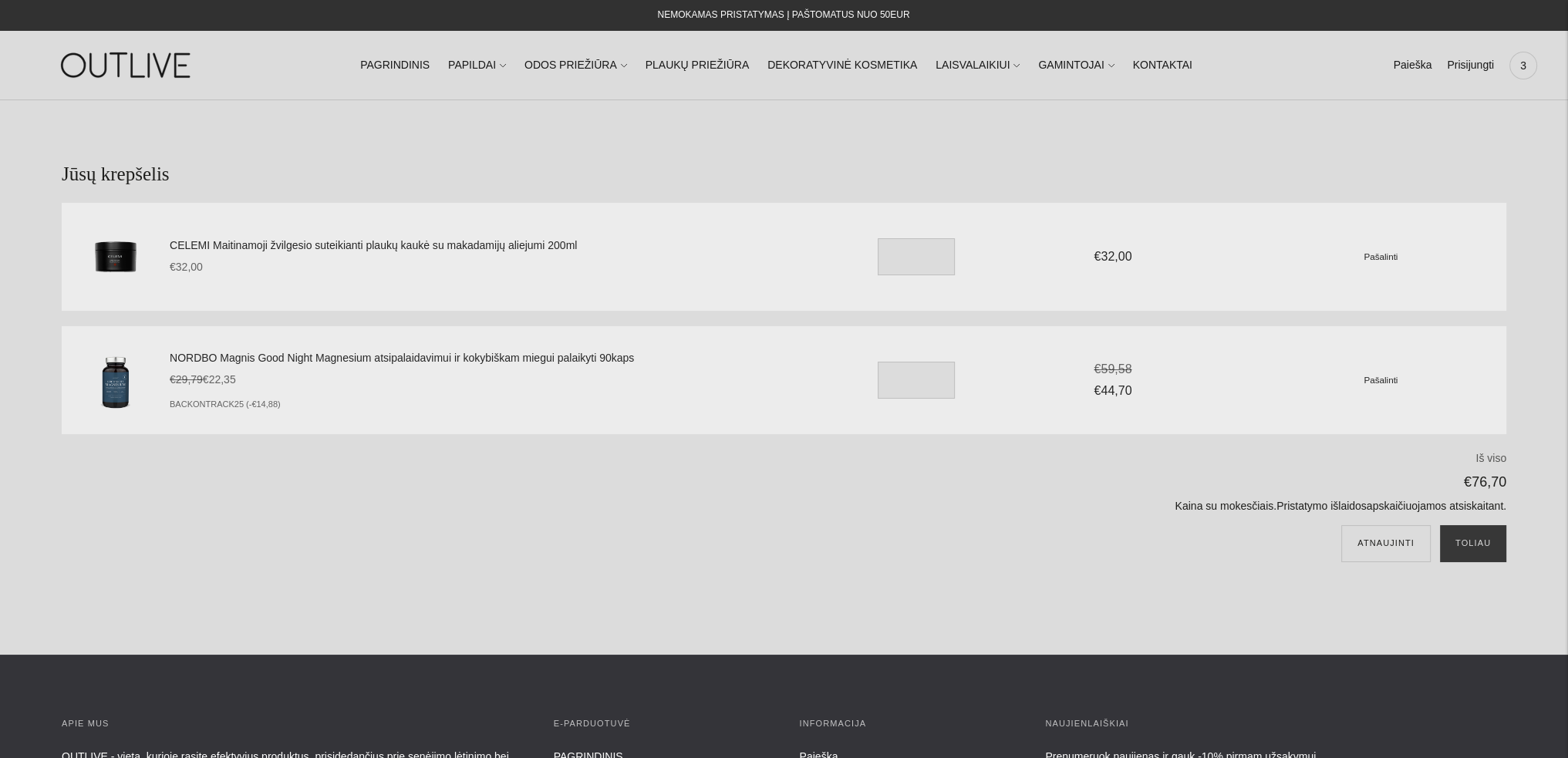
click at [508, 243] on link "CELEMI Maitinamoji žvilgesio suteikianti plaukų kaukė su makadamijų aliejumi 20…" at bounding box center [492, 246] width 645 height 18
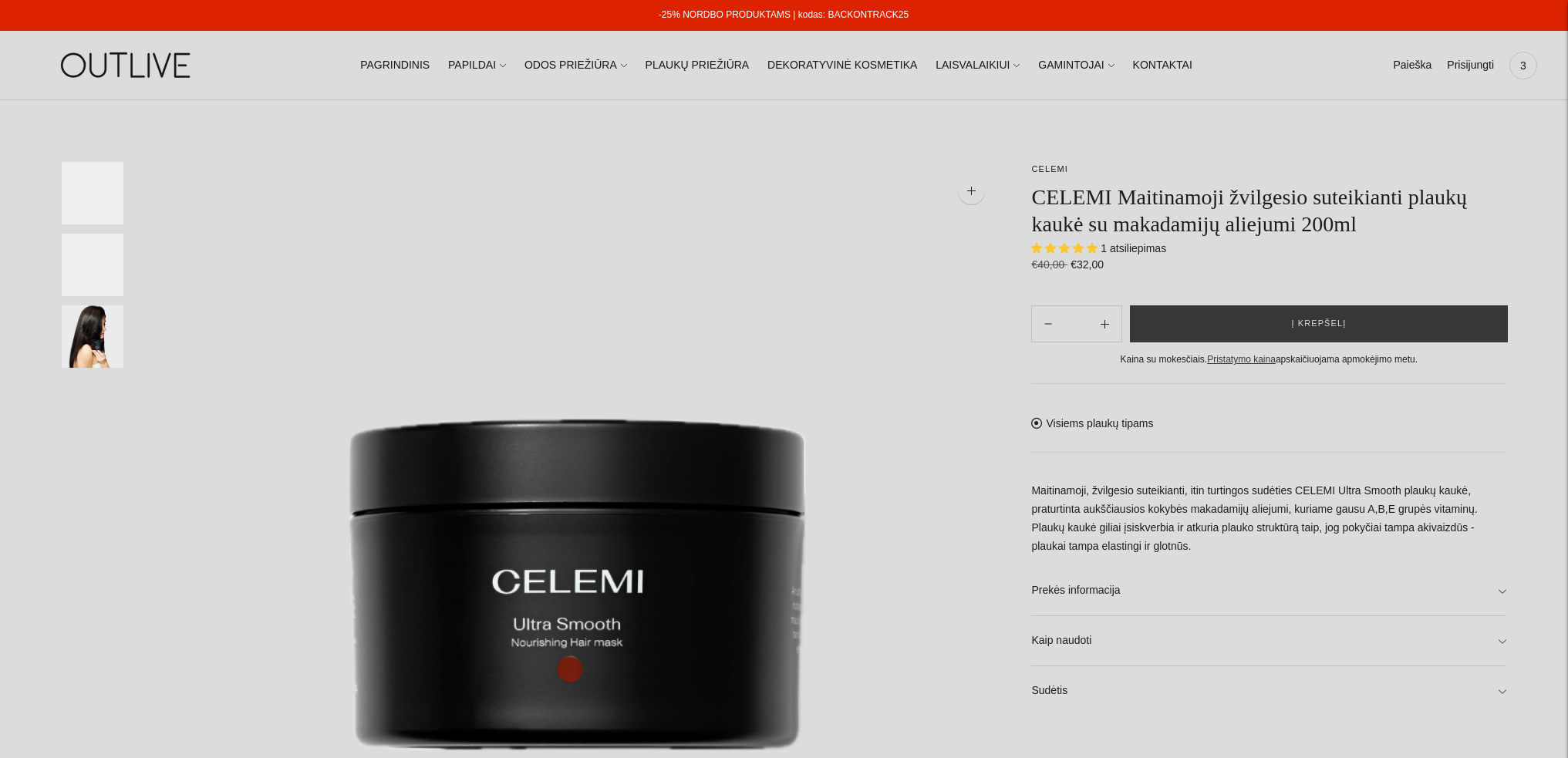
select select "**********"
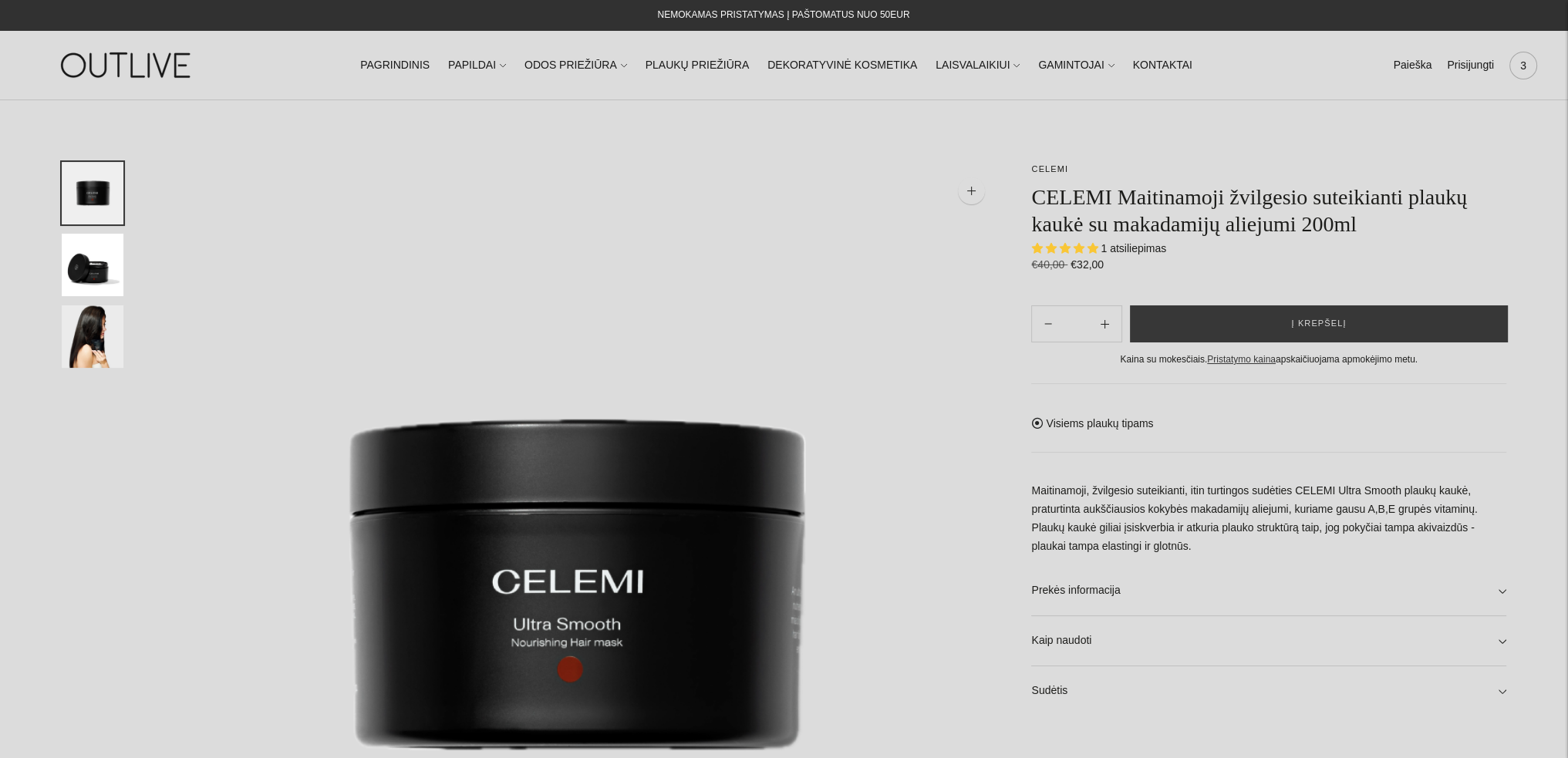
click at [1530, 69] on span "3" at bounding box center [1523, 65] width 22 height 22
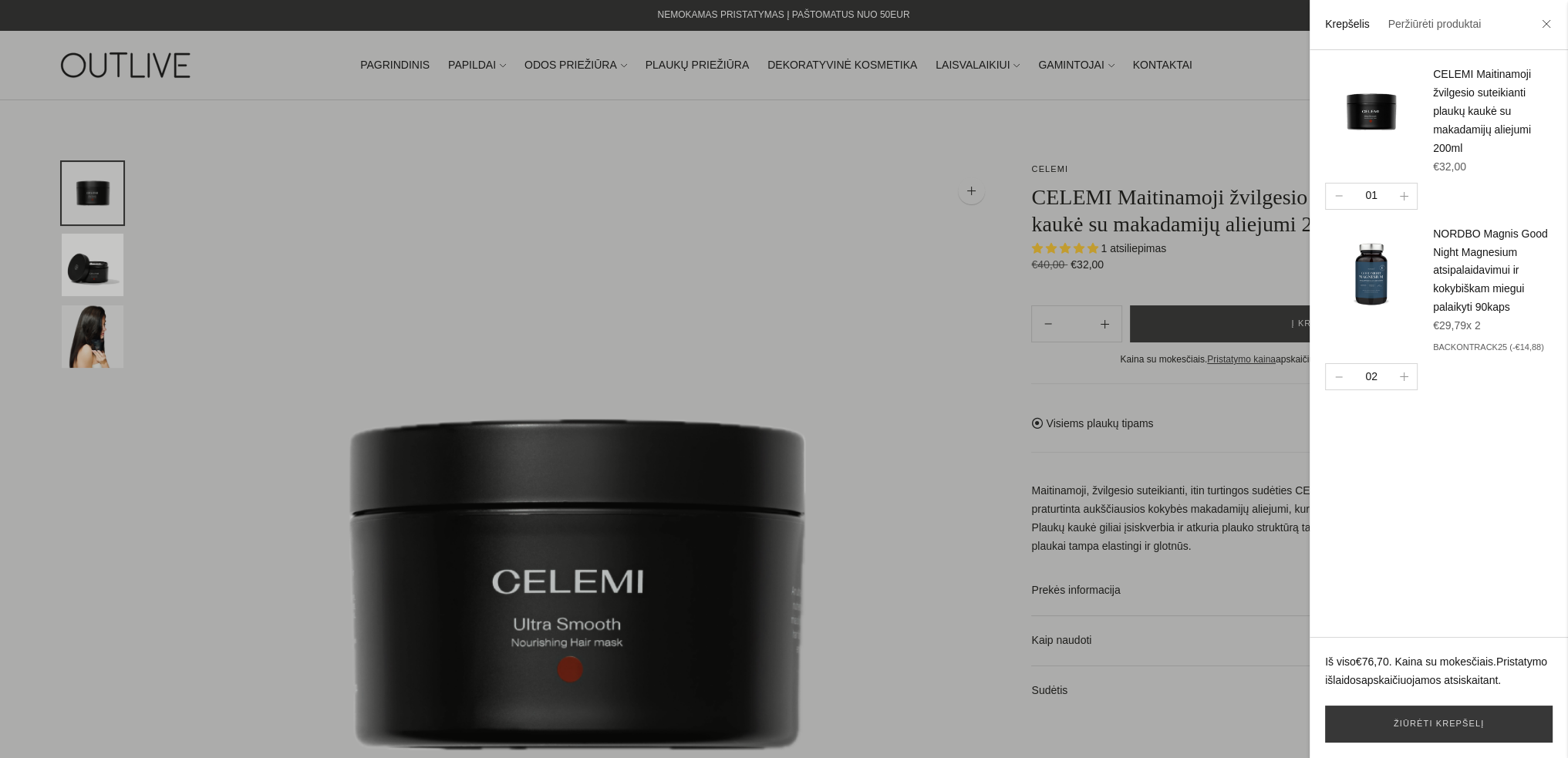
click at [1366, 280] on img at bounding box center [1371, 272] width 93 height 93
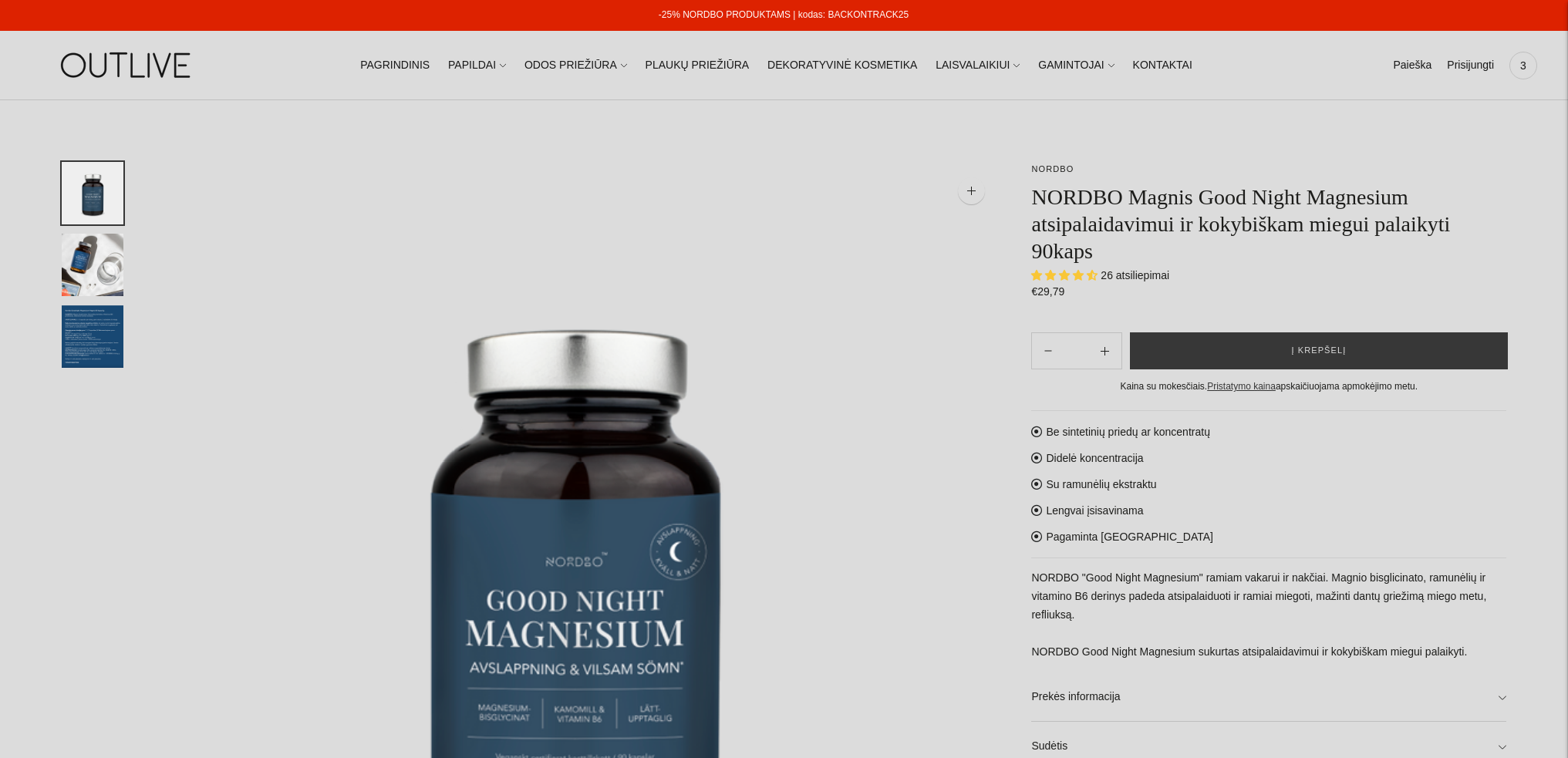
select select "**********"
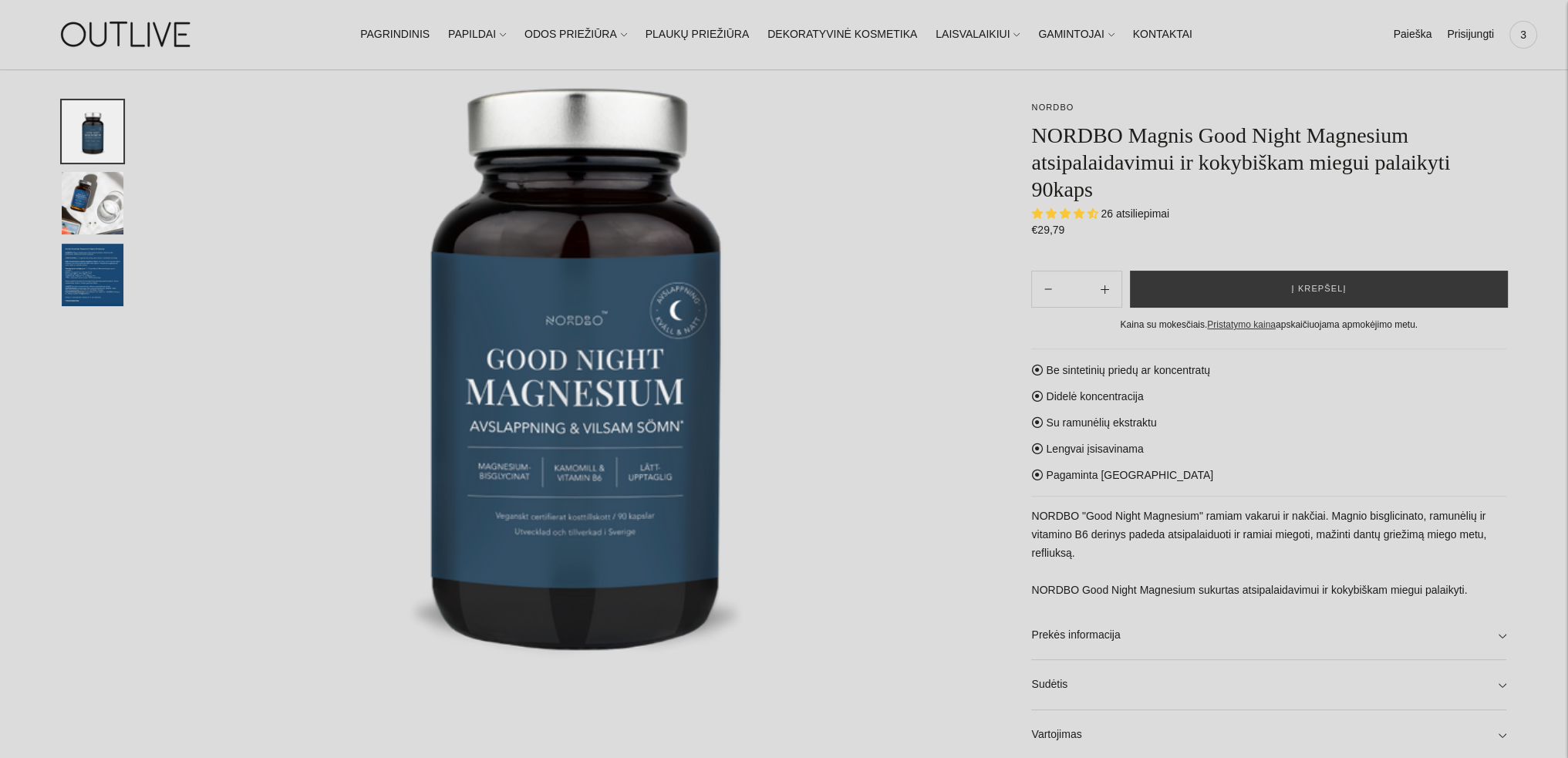
scroll to position [309, 0]
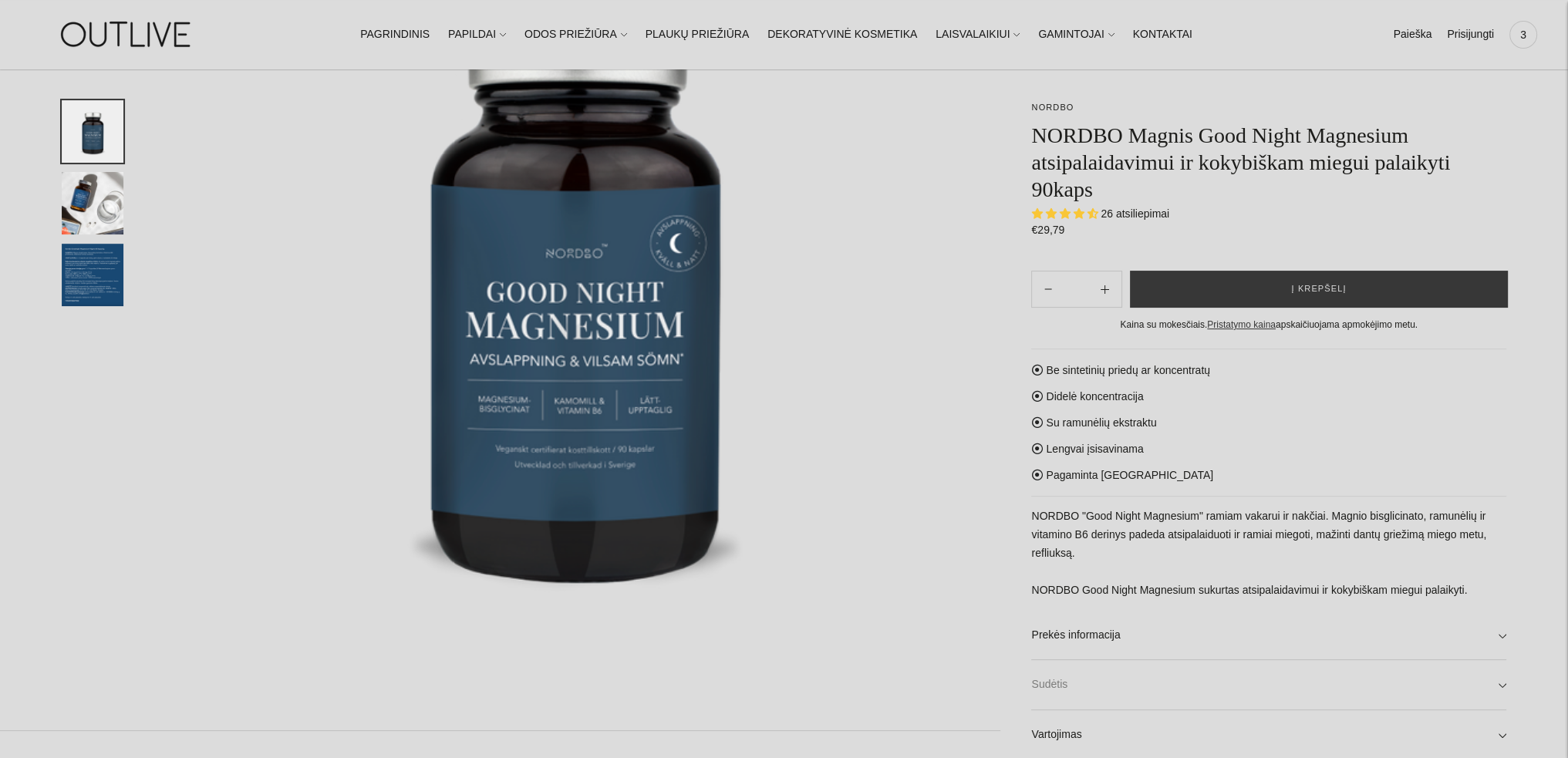
click at [1048, 688] on link "Sudėtis" at bounding box center [1268, 685] width 475 height 49
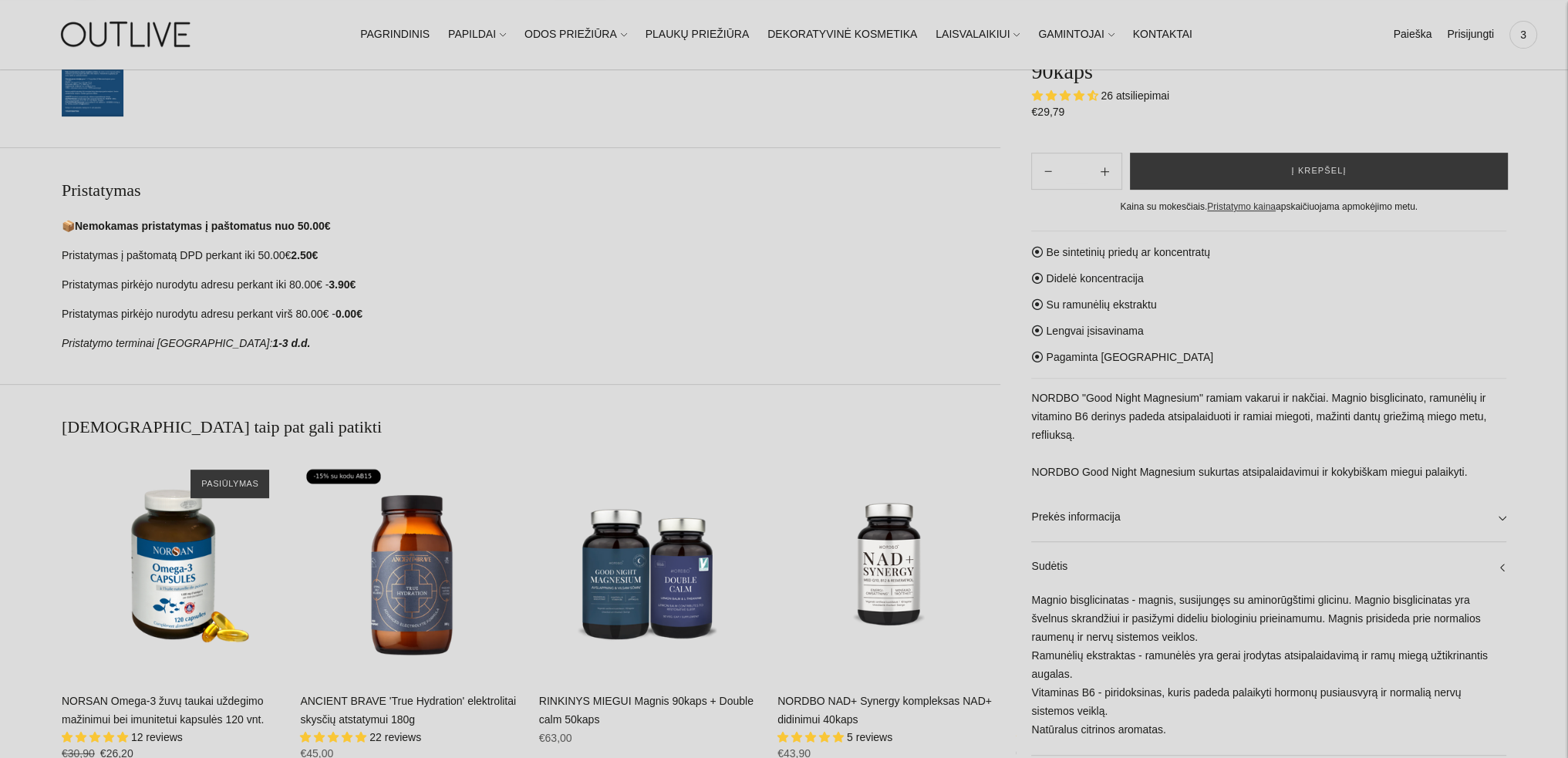
scroll to position [1080, 0]
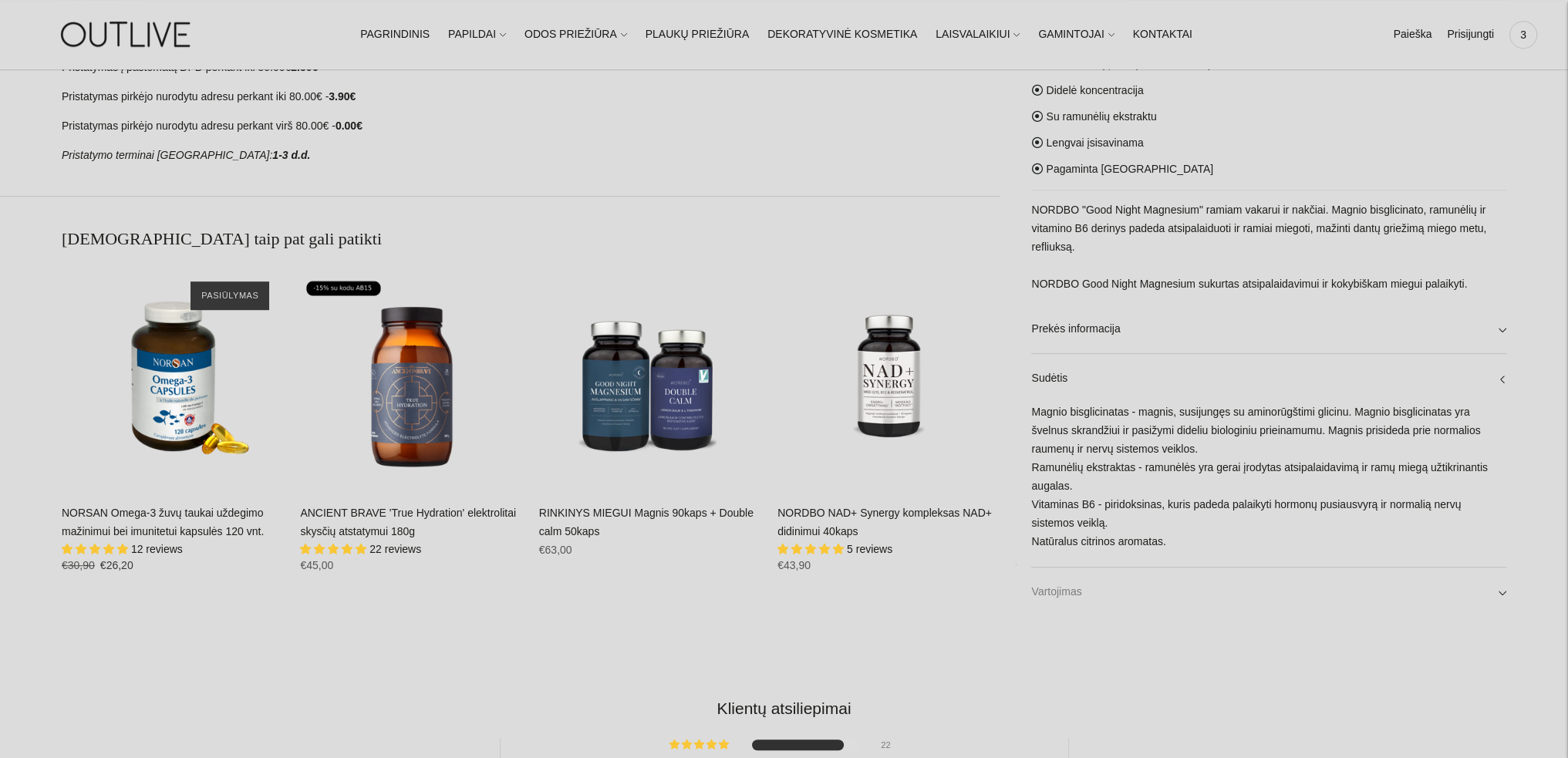
click at [1055, 592] on link "Vartojimas" at bounding box center [1268, 593] width 475 height 49
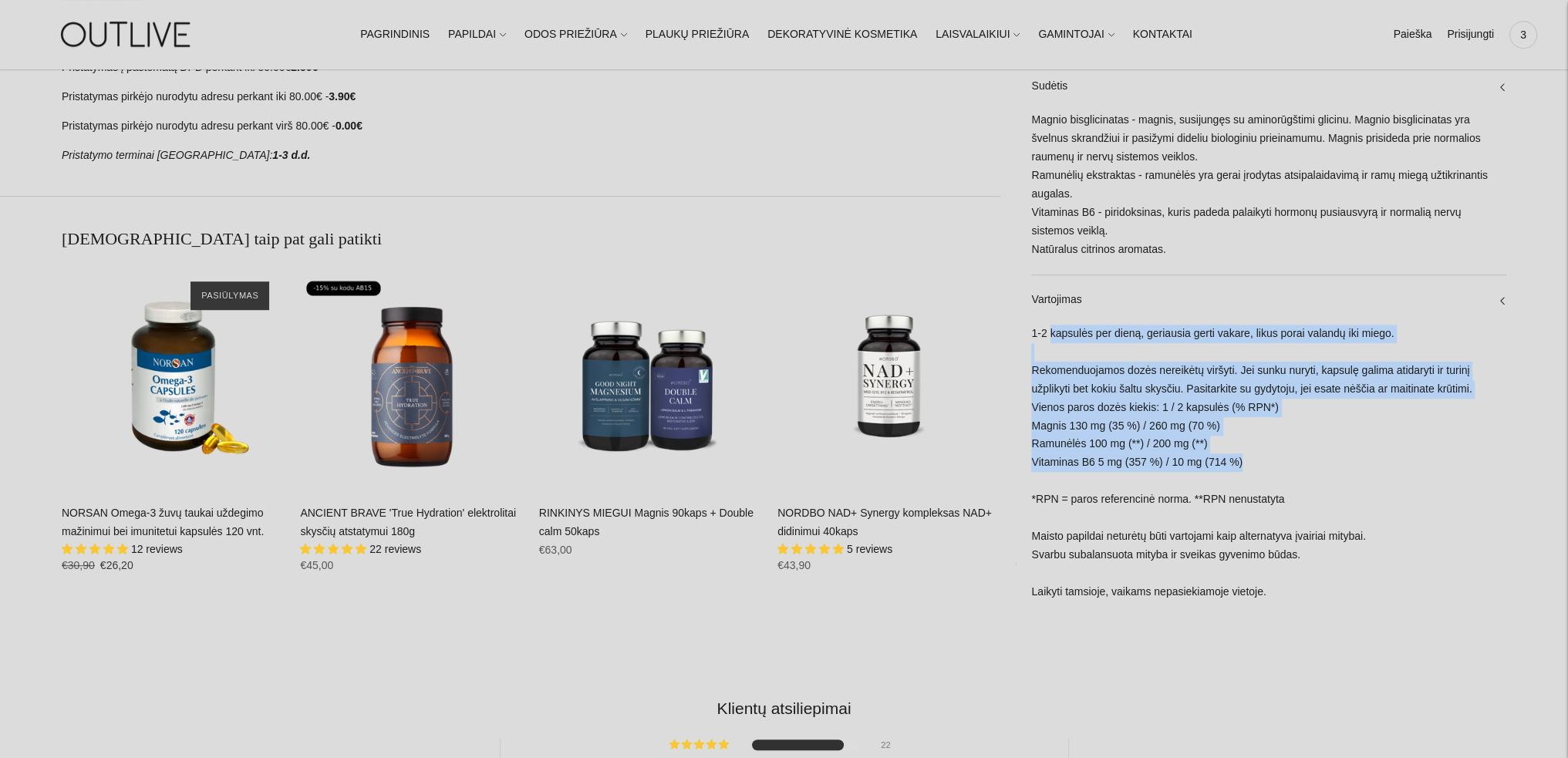
drag, startPoint x: 1236, startPoint y: 471, endPoint x: 1052, endPoint y: 342, distance: 224.7
click at [1052, 342] on div "1-2 kapsulės per dieną, geriausia gerti vakare, likus porai valandų iki miego. …" at bounding box center [1268, 471] width 475 height 293
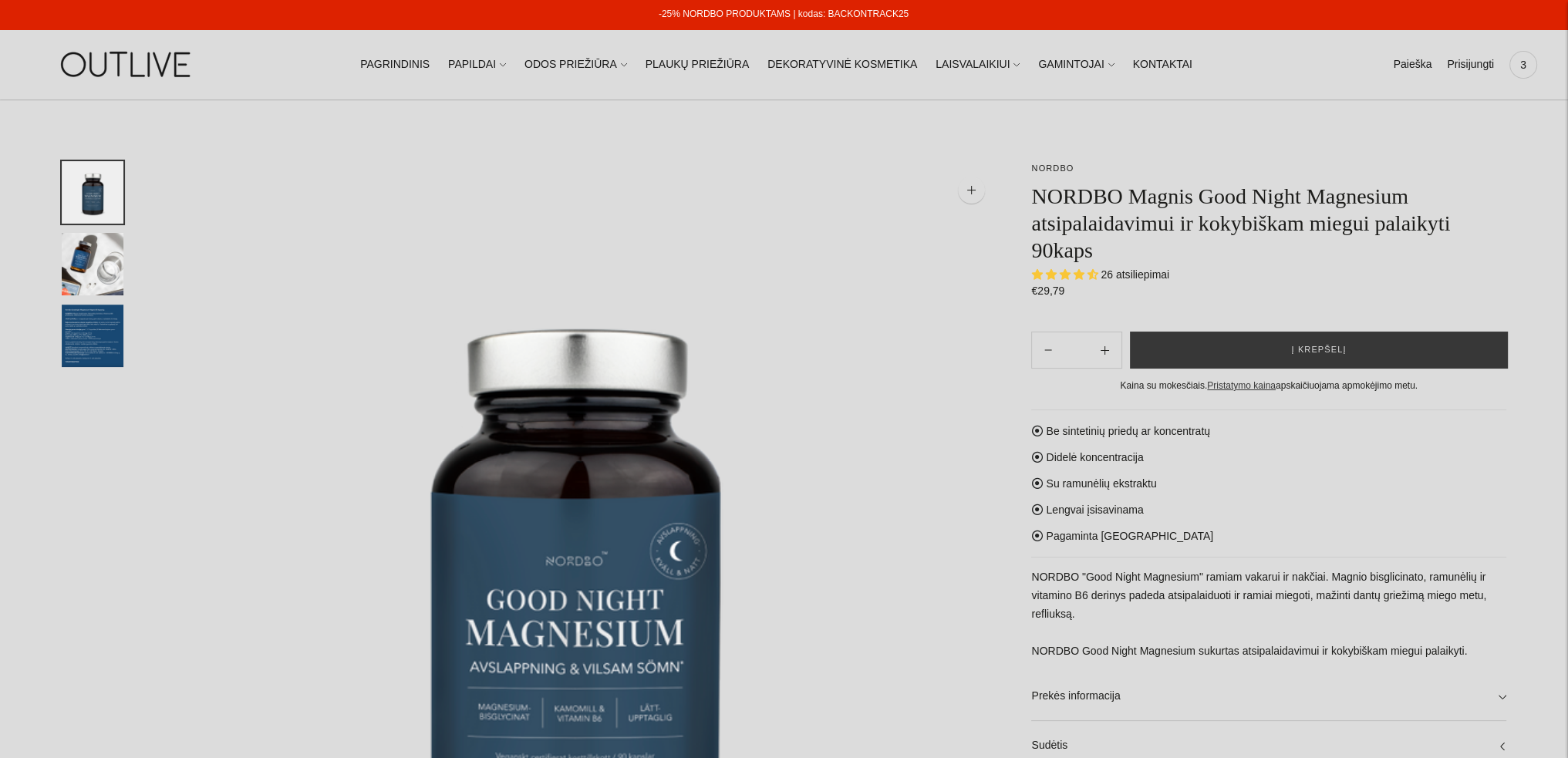
scroll to position [0, 0]
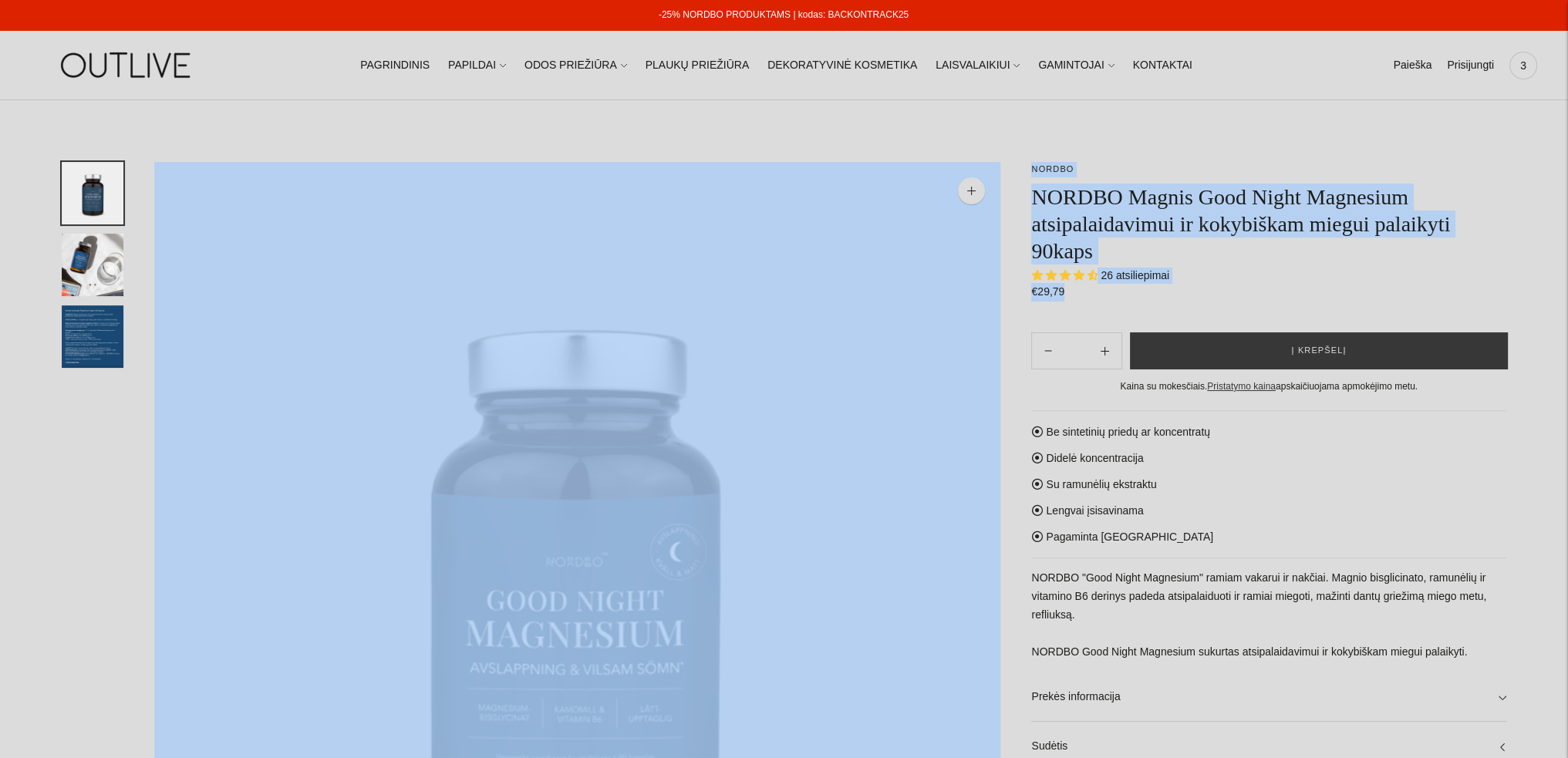
drag, startPoint x: 1079, startPoint y: 293, endPoint x: 992, endPoint y: 293, distance: 87.0
click at [992, 293] on section "NORDBO NORDBO Magnis Good Night Magnesium atsipalaidavimui ir kokybiškam miegui…" at bounding box center [784, 600] width 1444 height 877
click at [1525, 64] on span "3" at bounding box center [1523, 65] width 22 height 22
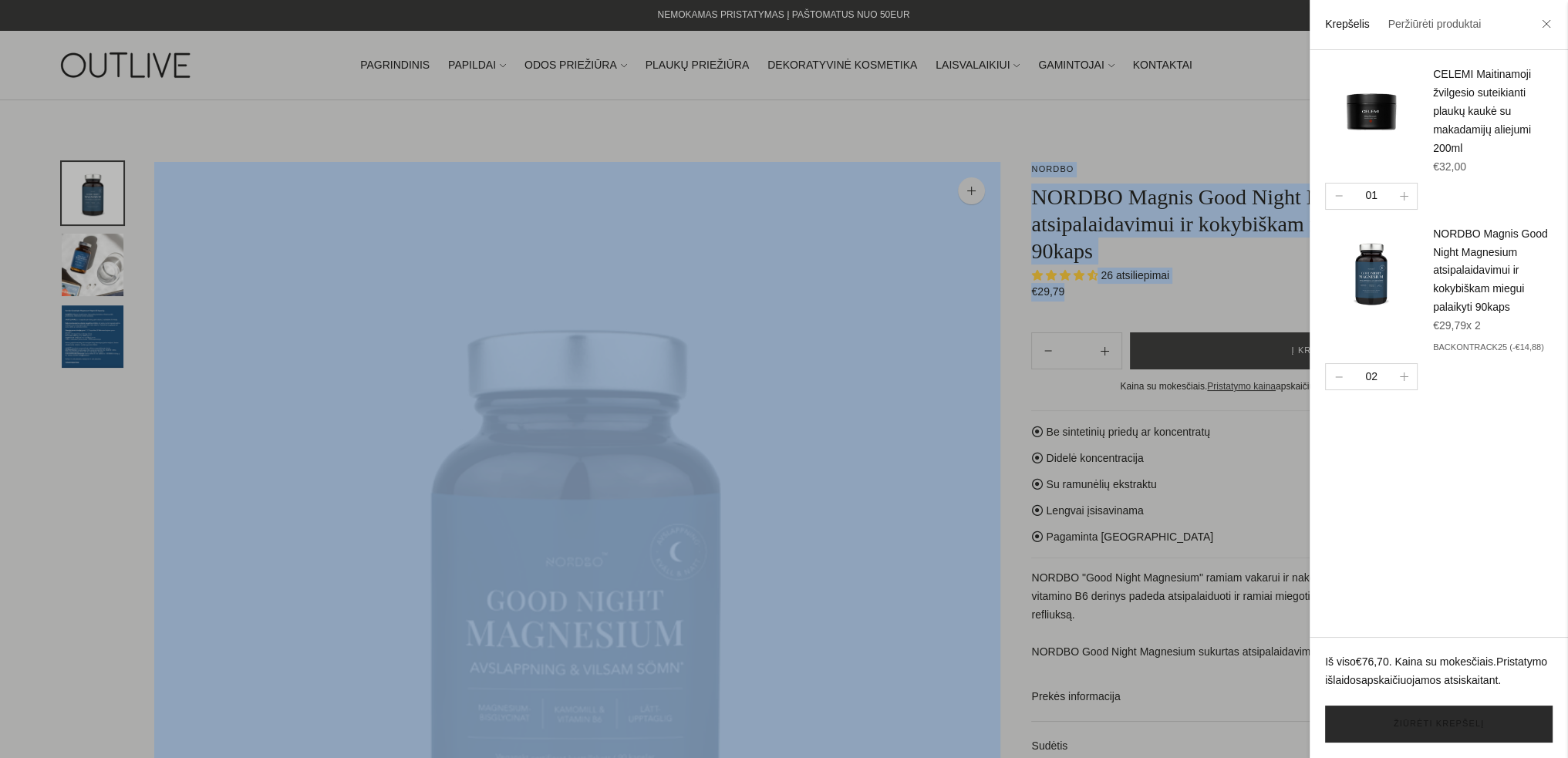
click at [1394, 726] on link "Žiūrėti krepšelį" at bounding box center [1438, 724] width 227 height 37
